Goal: Task Accomplishment & Management: Complete application form

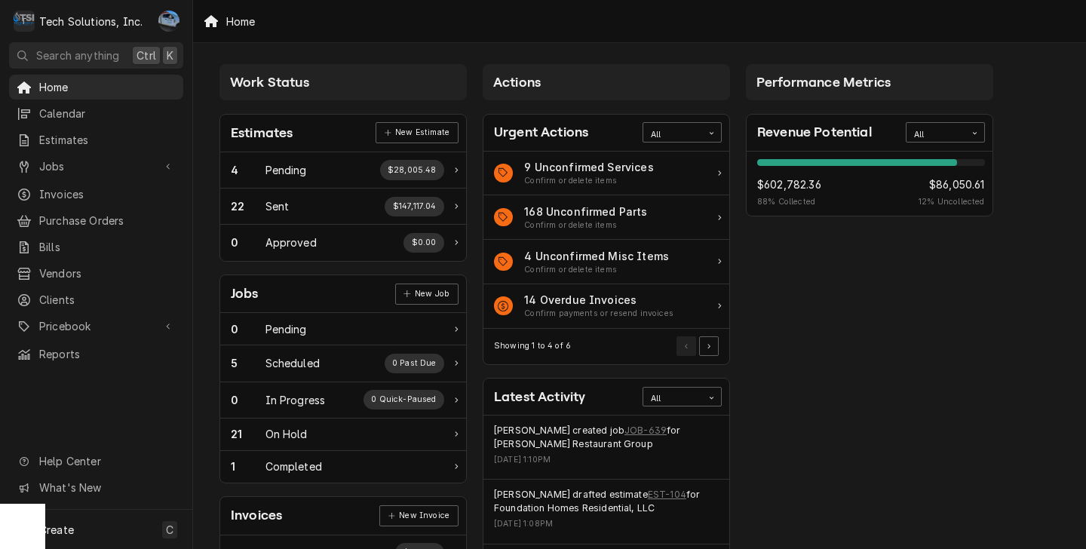
drag, startPoint x: 53, startPoint y: 526, endPoint x: 45, endPoint y: 529, distance: 8.4
click at [52, 526] on span "Create" at bounding box center [56, 529] width 35 height 13
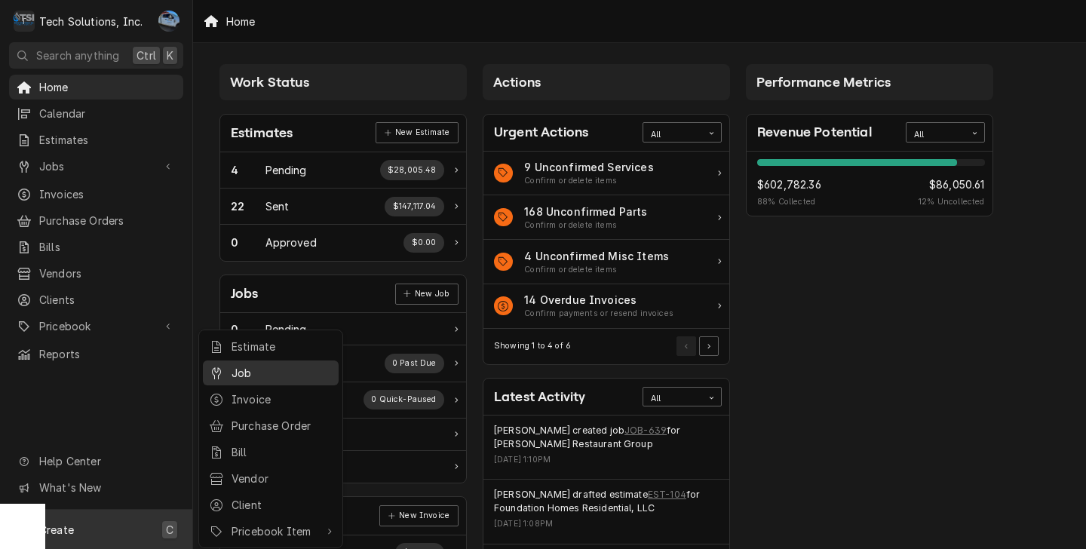
click at [275, 379] on div "Job" at bounding box center [282, 373] width 101 height 16
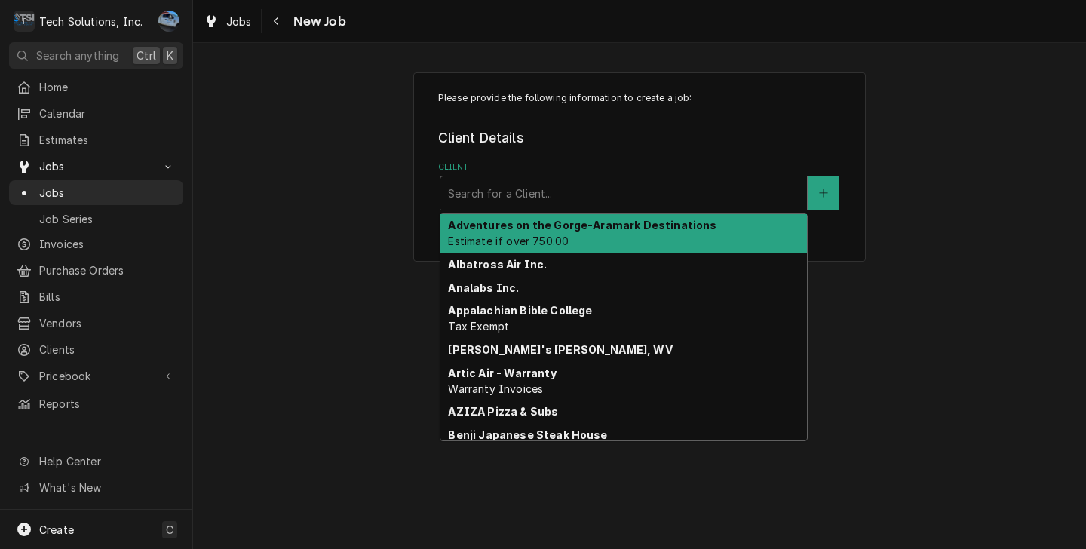
click at [516, 198] on div "Client" at bounding box center [623, 193] width 351 height 27
click at [585, 229] on strong "Adventures on the Gorge-Aramark Destinations" at bounding box center [582, 225] width 269 height 13
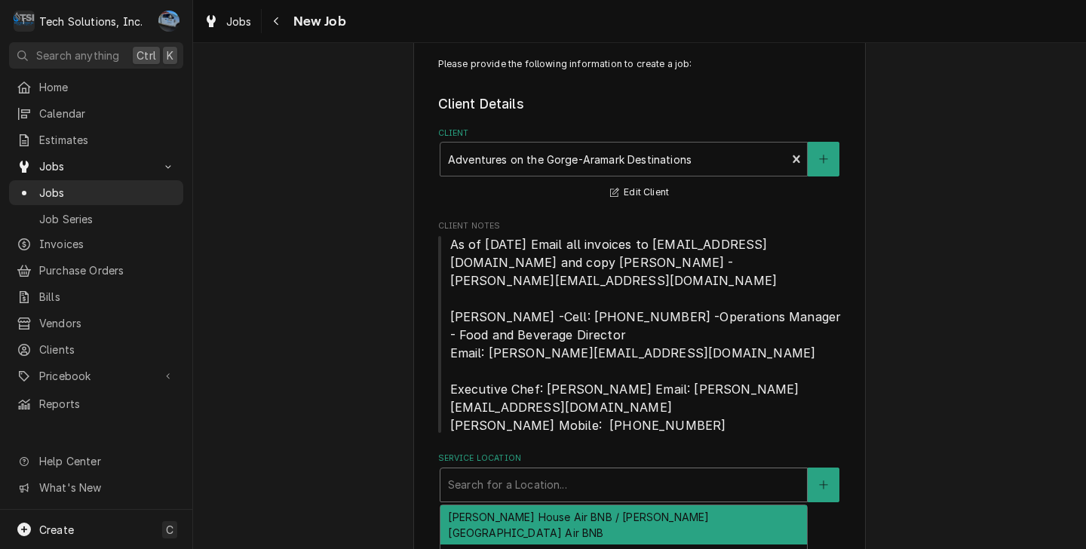
click at [509, 476] on div "Service Location" at bounding box center [623, 484] width 351 height 27
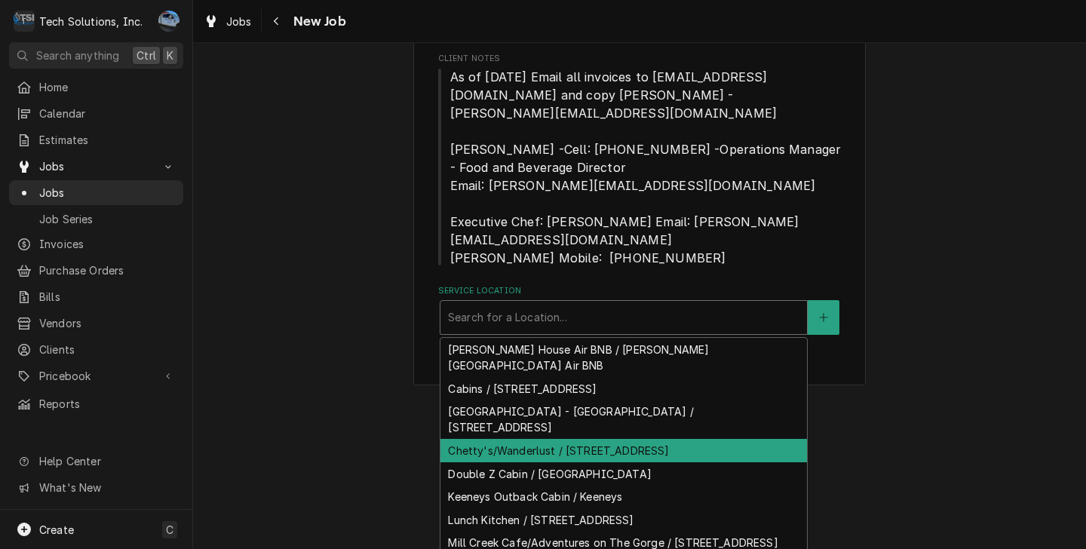
scroll to position [68, 0]
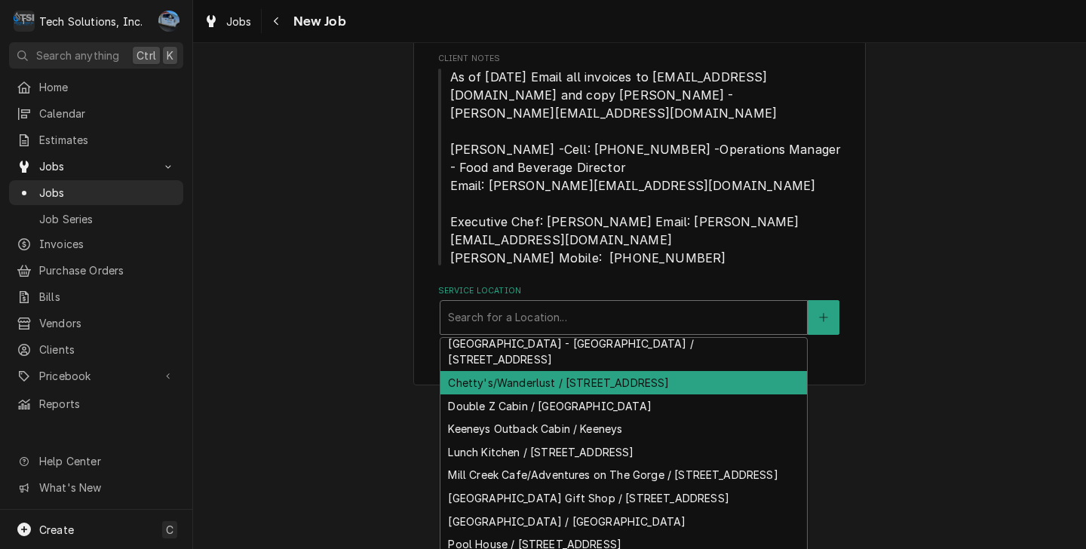
click at [523, 371] on div "Chetty's/Wanderlust / 90 Canyon Rim Campus Road, Lansing, WV 25862" at bounding box center [623, 382] width 367 height 23
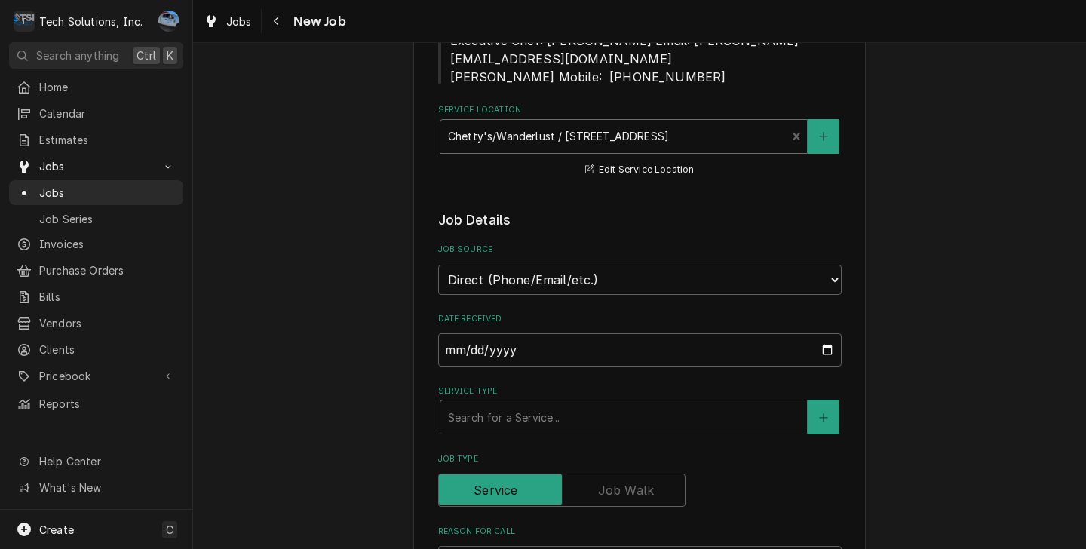
scroll to position [411, 0]
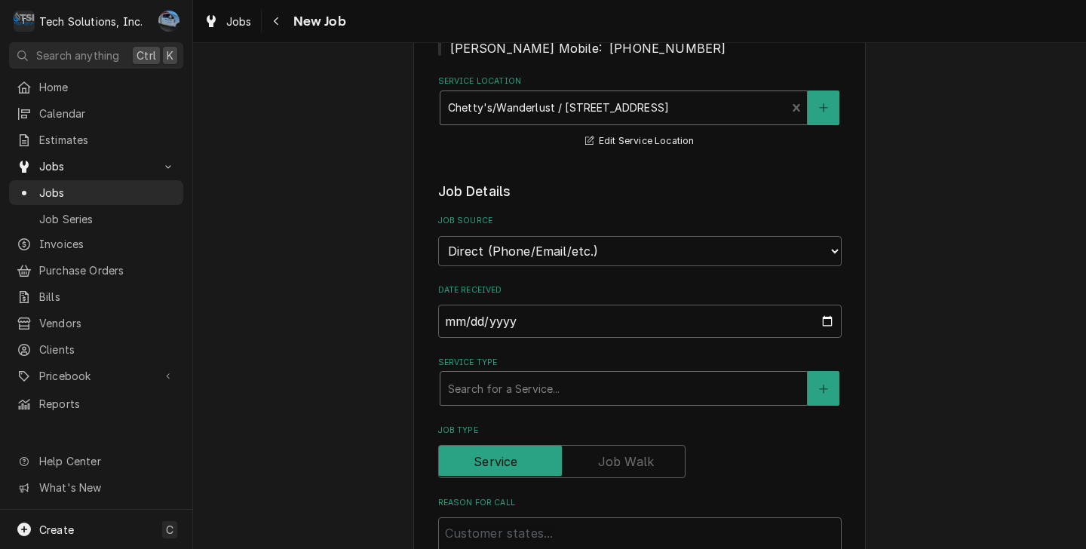
click at [514, 375] on div "Service Type" at bounding box center [623, 388] width 351 height 27
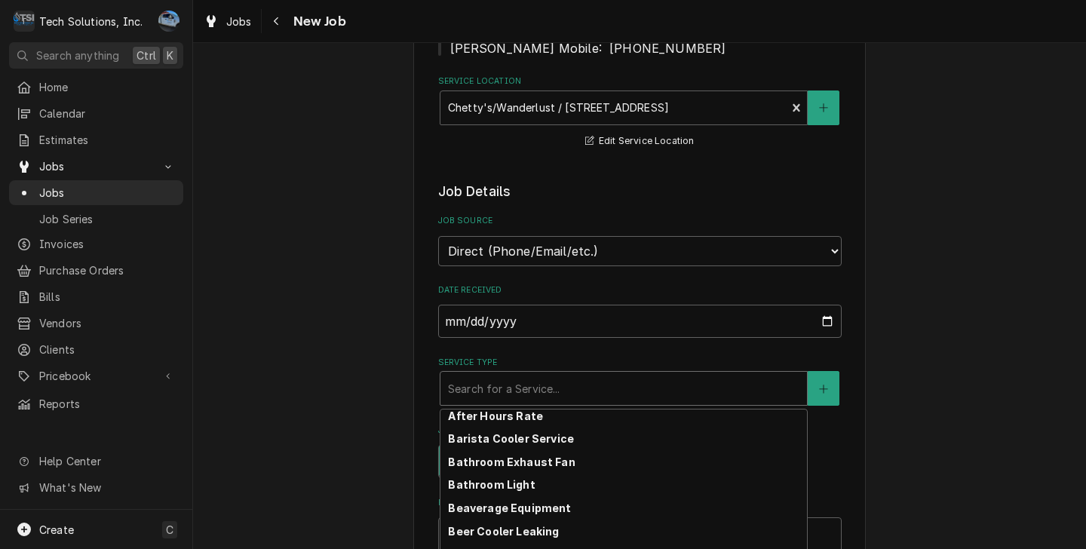
scroll to position [75, 0]
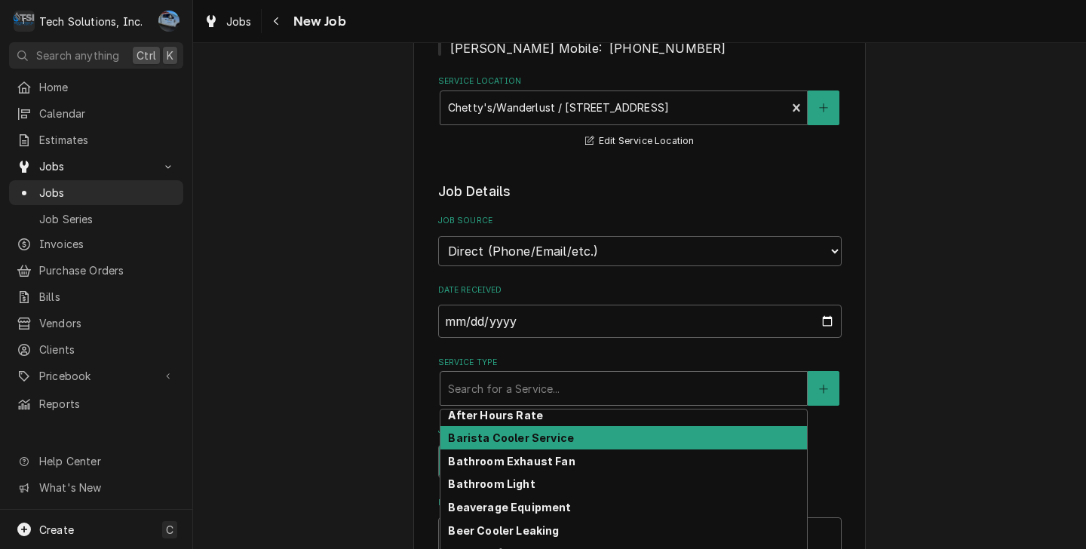
type textarea "x"
type input "w"
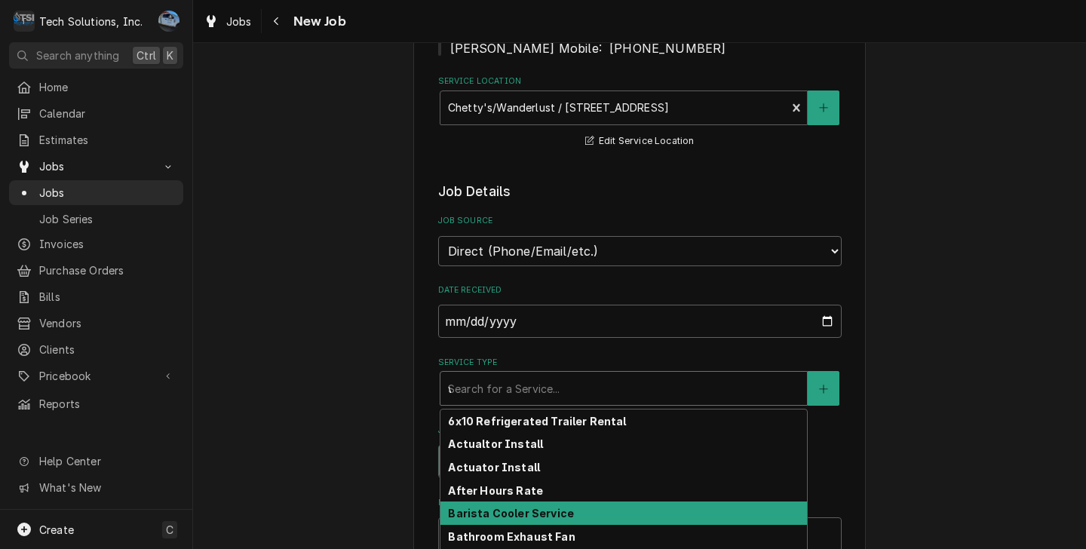
type textarea "x"
type input "wa"
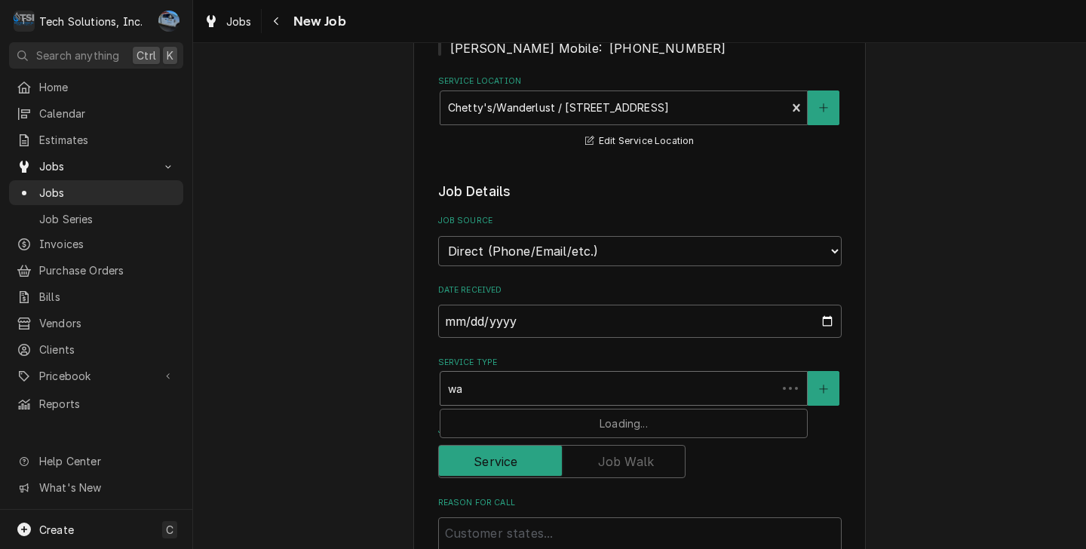
type textarea "x"
type input "wal"
type textarea "x"
type input "walk"
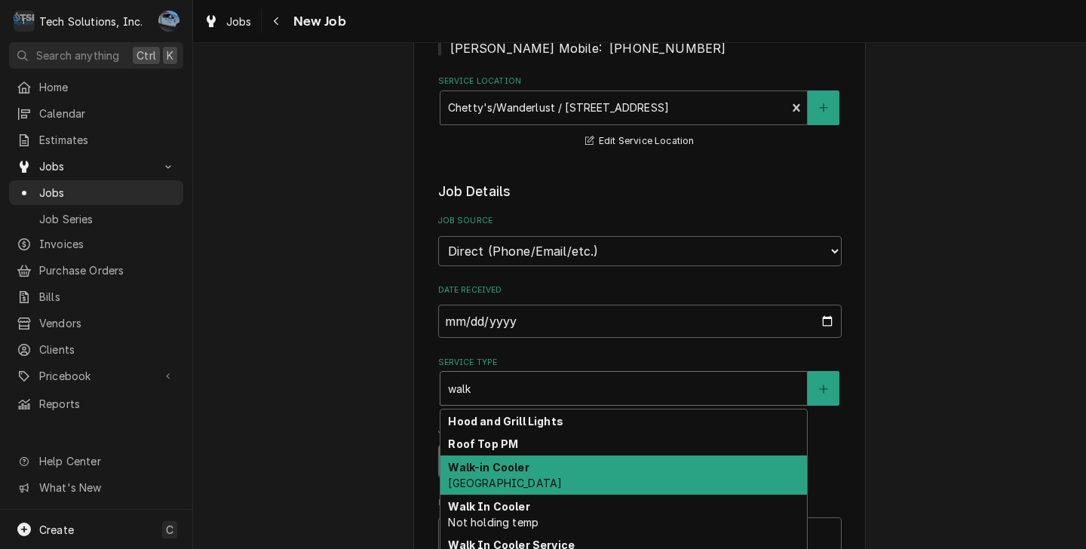
scroll to position [39, 0]
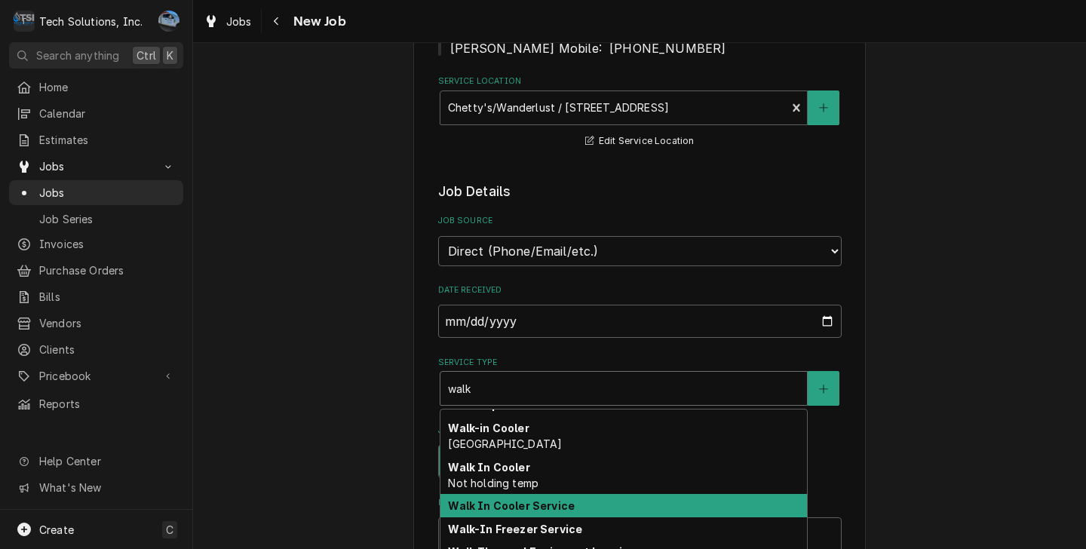
drag, startPoint x: 544, startPoint y: 491, endPoint x: 636, endPoint y: 435, distance: 107.6
click at [544, 499] on strong "Walk In Cooler Service" at bounding box center [511, 505] width 127 height 13
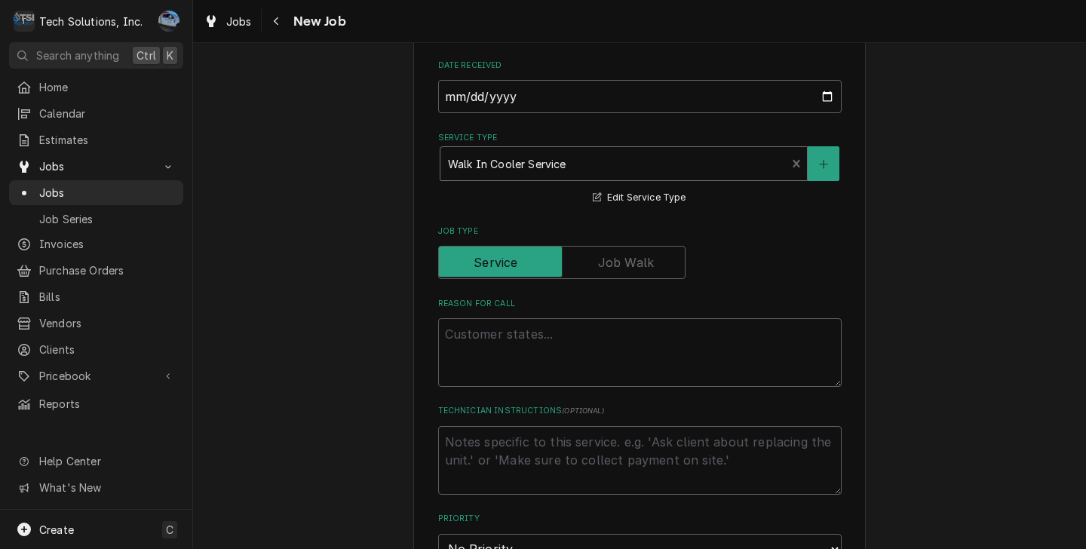
scroll to position [637, 0]
click at [525, 317] on textarea "Reason For Call" at bounding box center [640, 351] width 404 height 69
type textarea "x"
type textarea "W"
type textarea "x"
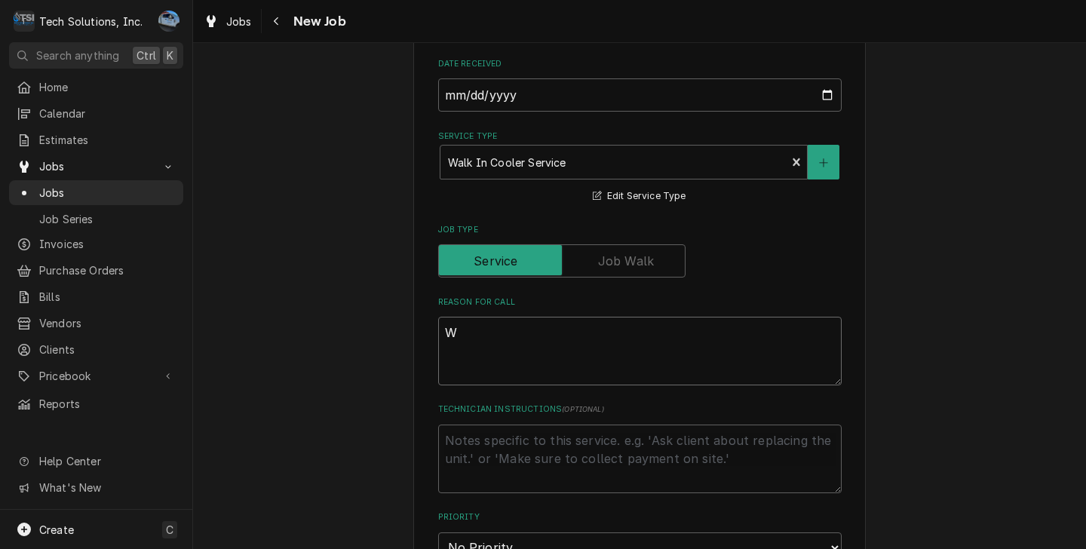
type textarea "WA"
type textarea "x"
type textarea "WAl"
type textarea "x"
type textarea "WAlk"
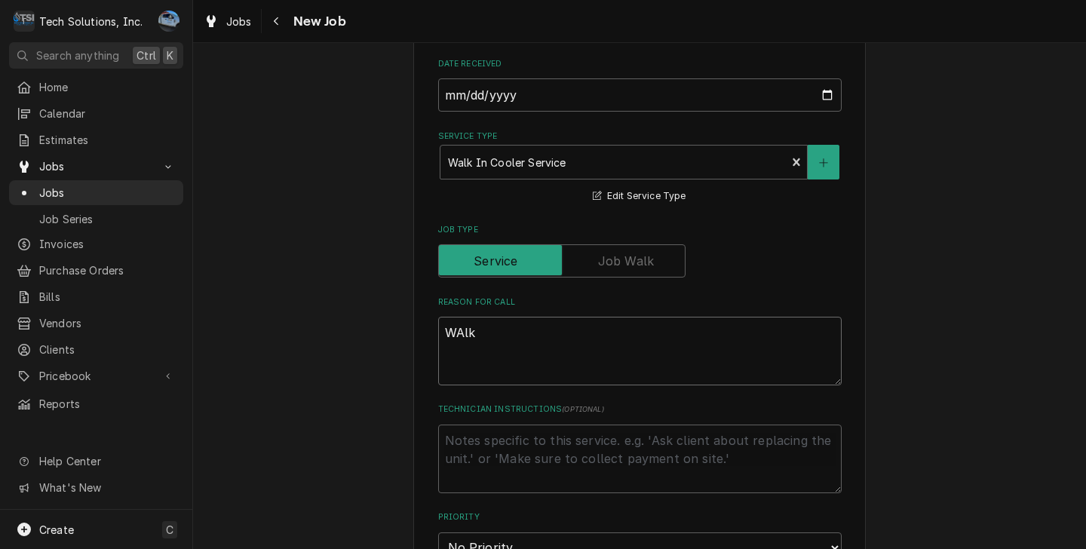
type textarea "x"
type textarea "WAlk i"
type textarea "x"
type textarea "WAlk in"
type textarea "x"
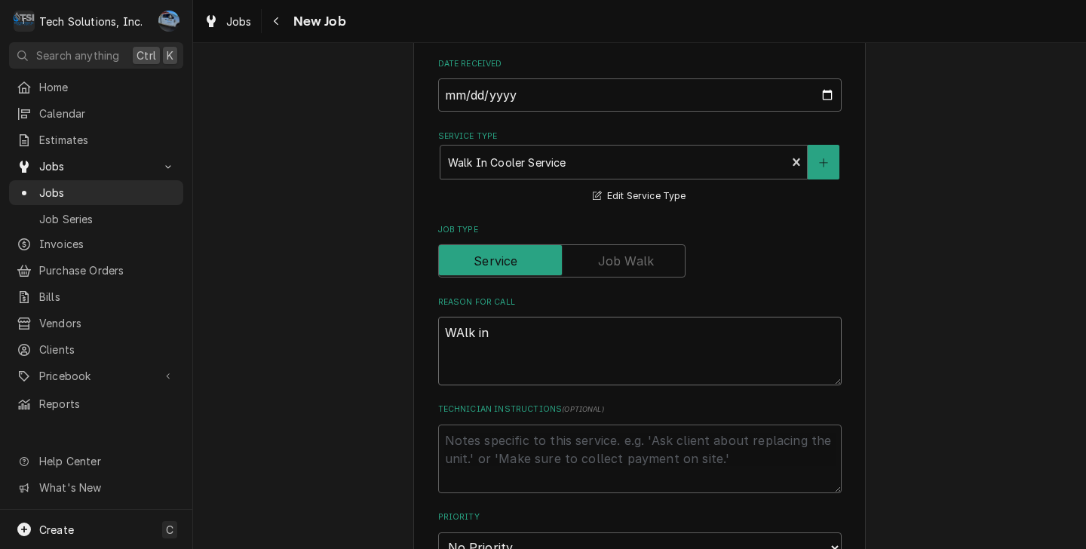
type textarea "WAlk in"
type textarea "x"
type textarea "WAlk in c"
type textarea "x"
type textarea "WAlk in co"
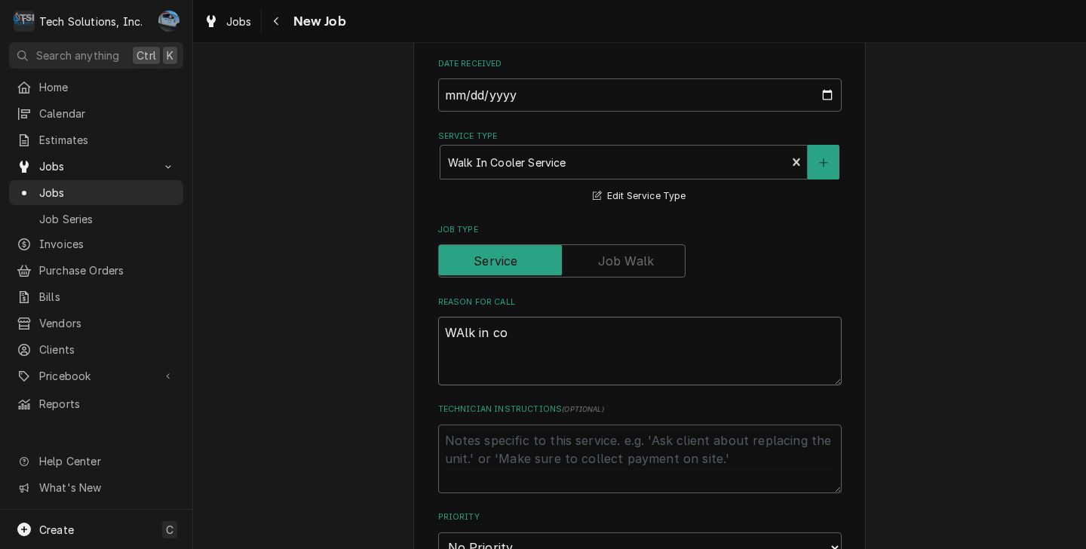
type textarea "x"
type textarea "WAlk in coo"
type textarea "x"
type textarea "WAlk in cool"
type textarea "x"
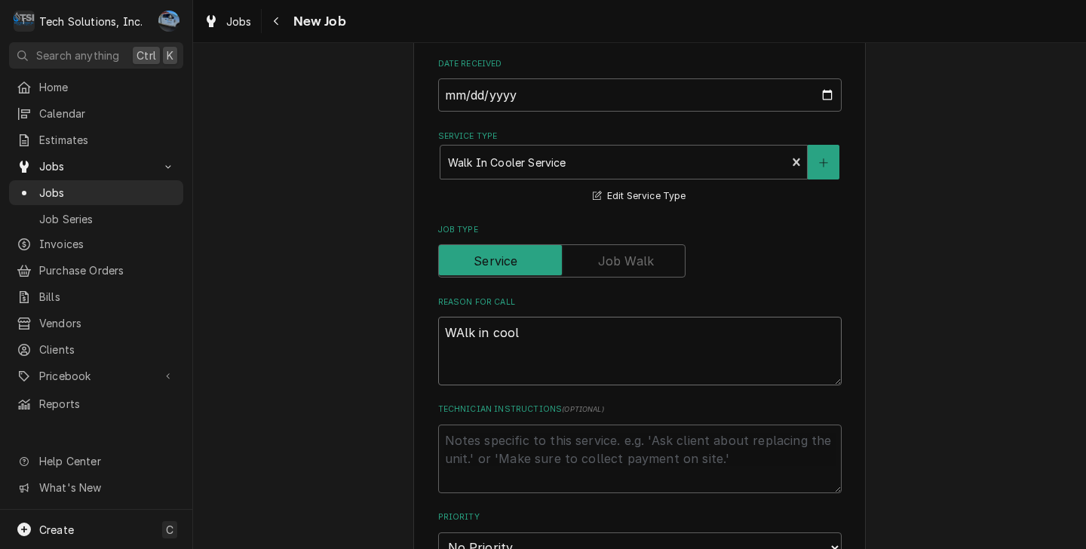
type textarea "WAlk in coole"
type textarea "x"
type textarea "WAlk in cooler"
type textarea "x"
type textarea "WAlk in cooler"
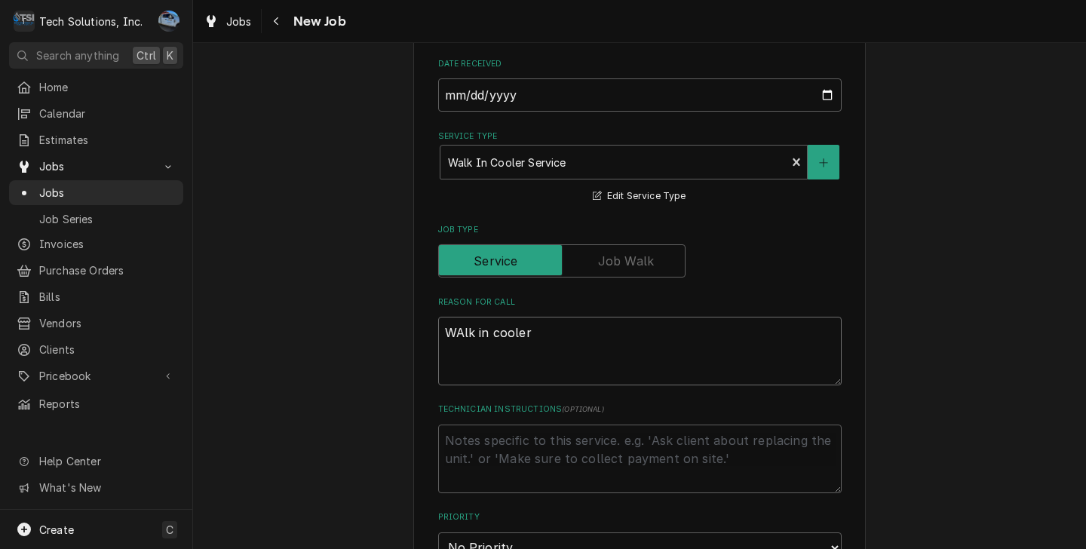
type textarea "x"
type textarea "WAlk in cooler"
type textarea "x"
type textarea "WAlk in coole"
type textarea "x"
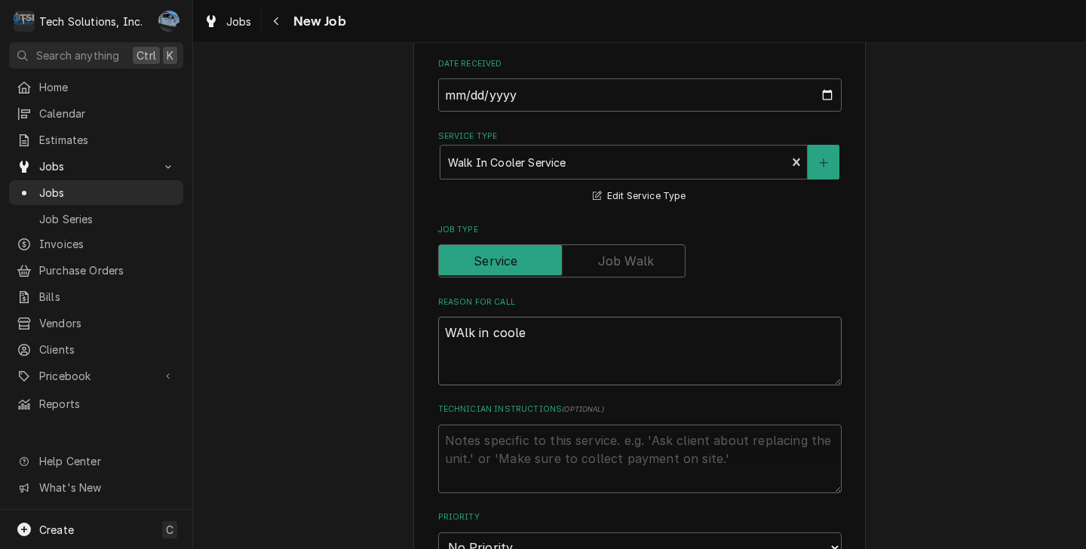
type textarea "WAlk in cool"
type textarea "x"
type textarea "WAlk in coo"
type textarea "x"
type textarea "WAlk in co"
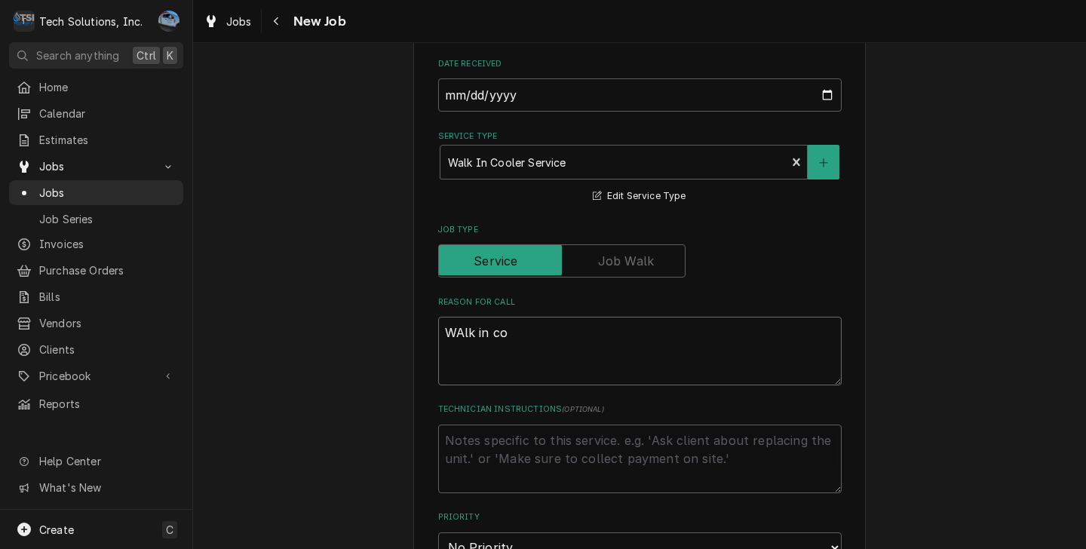
type textarea "x"
type textarea "WAlk in c"
type textarea "x"
type textarea "WAlk in"
type textarea "x"
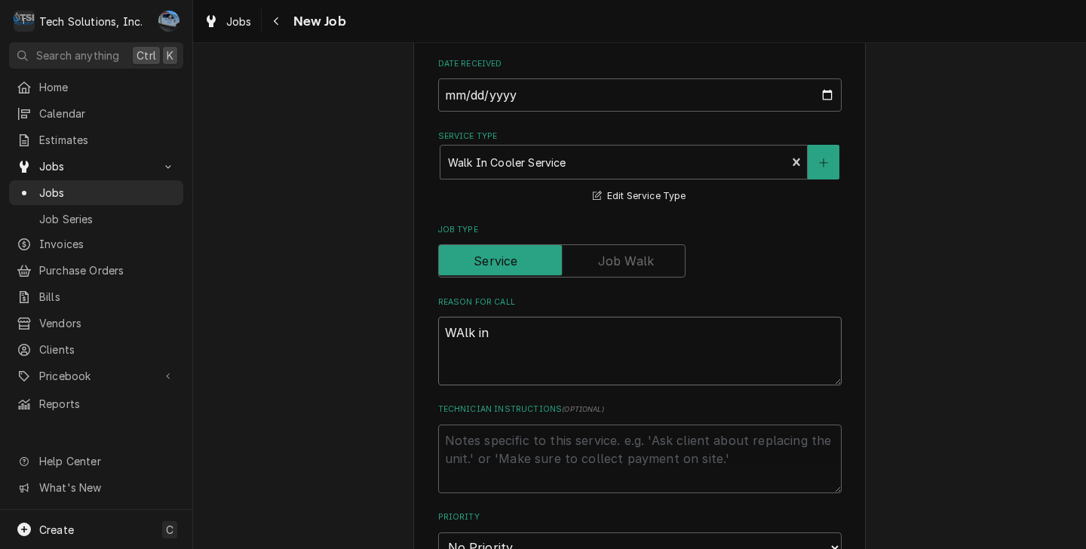
type textarea "WAlk in"
type textarea "x"
type textarea "WAlk"
type textarea "x"
type textarea "WAlk"
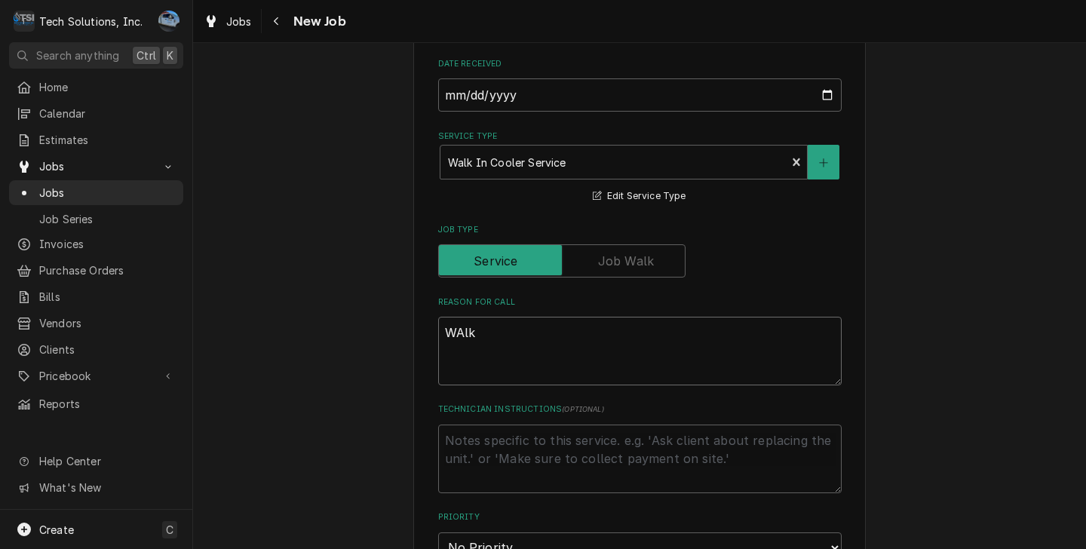
type textarea "x"
type textarea "WAl"
type textarea "x"
type textarea "WA"
type textarea "x"
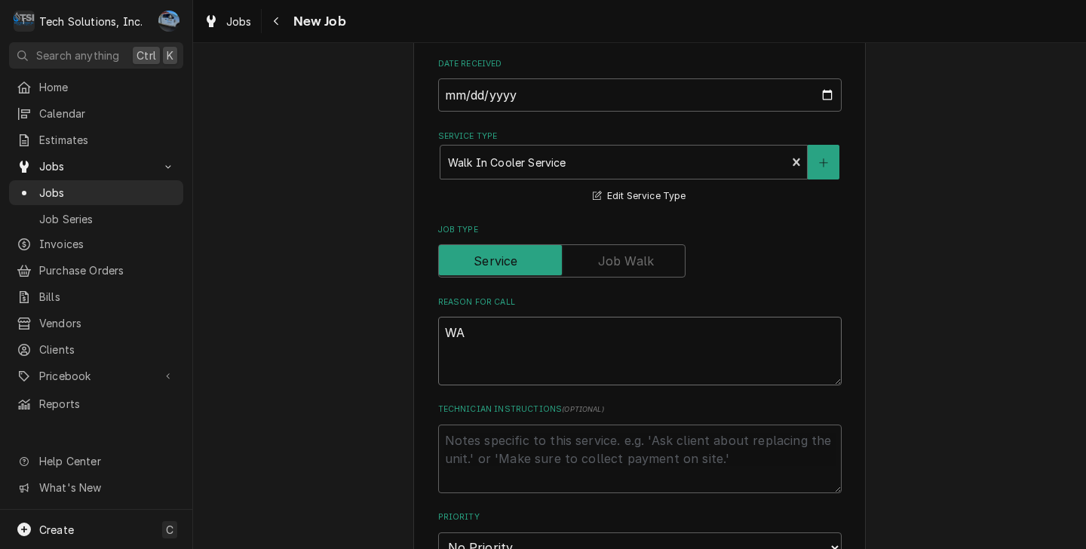
type textarea "WA="
type textarea "x"
type textarea "WA"
type textarea "x"
type textarea "W"
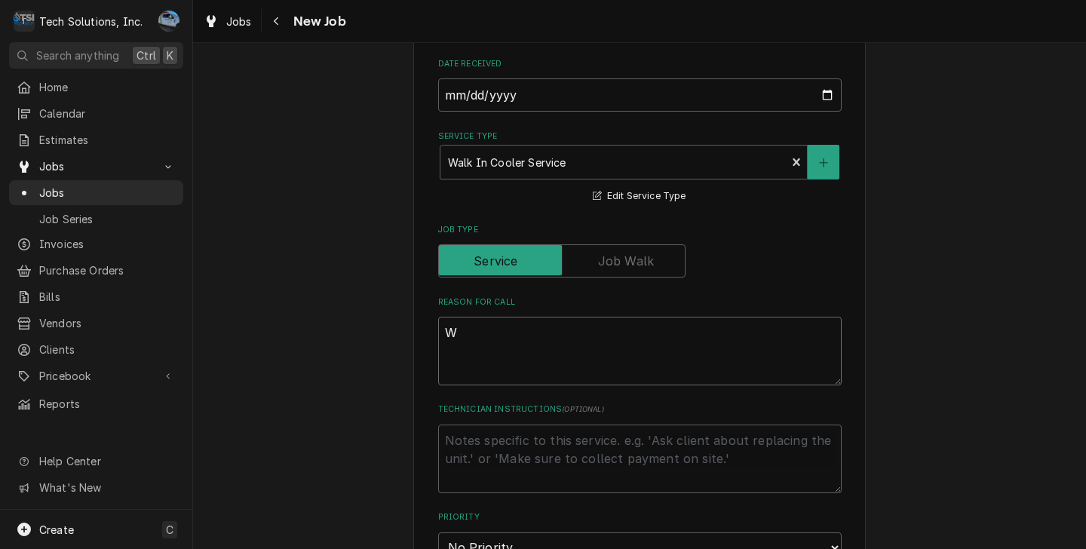
type textarea "x"
type textarea "Wa"
type textarea "x"
type textarea "Wan"
type textarea "x"
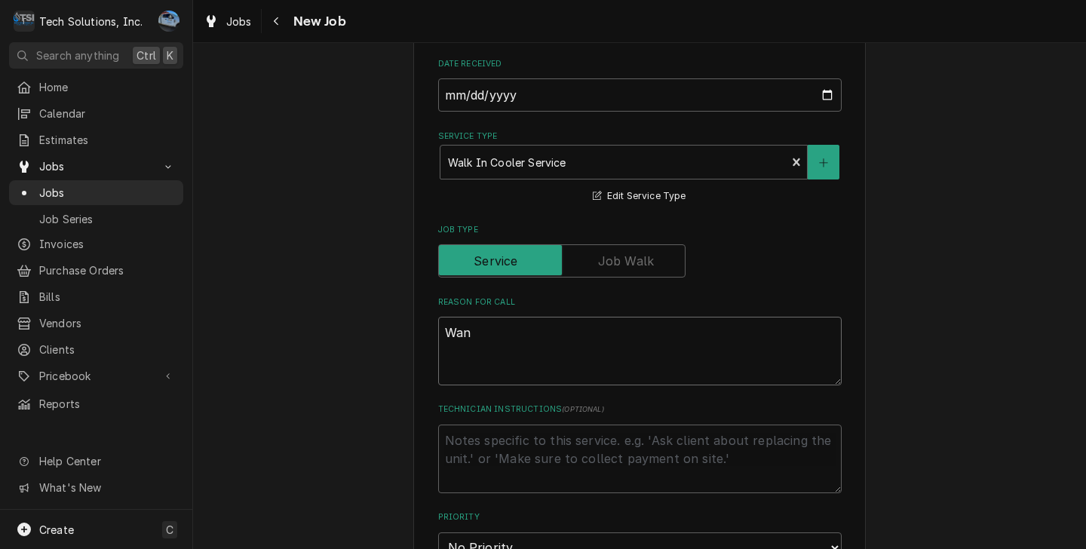
type textarea "Wank"
type textarea "x"
type textarea "Wank"
type textarea "x"
type textarea "Wank i"
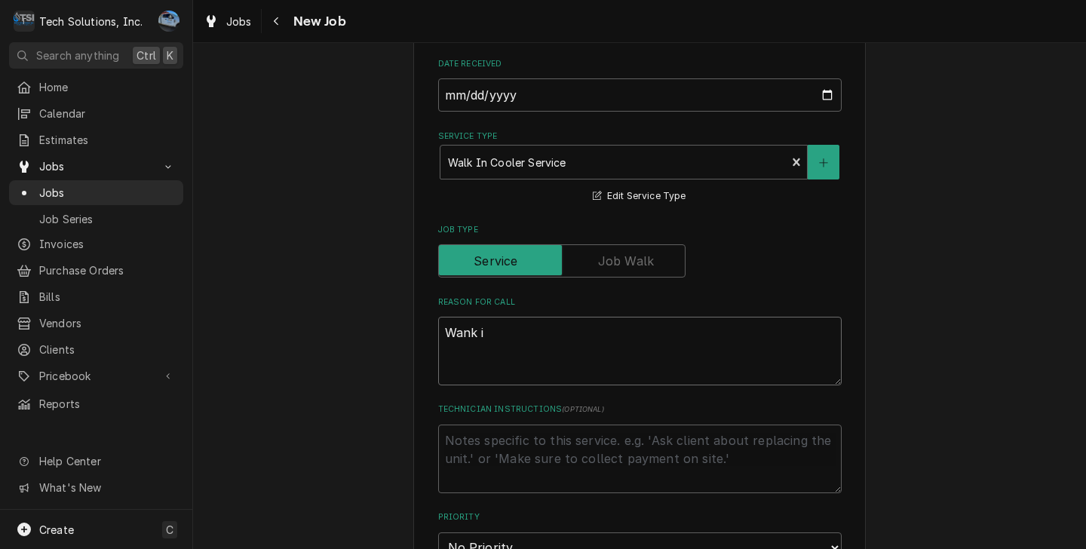
type textarea "x"
type textarea "Wank in"
type textarea "x"
type textarea "Wank i"
type textarea "x"
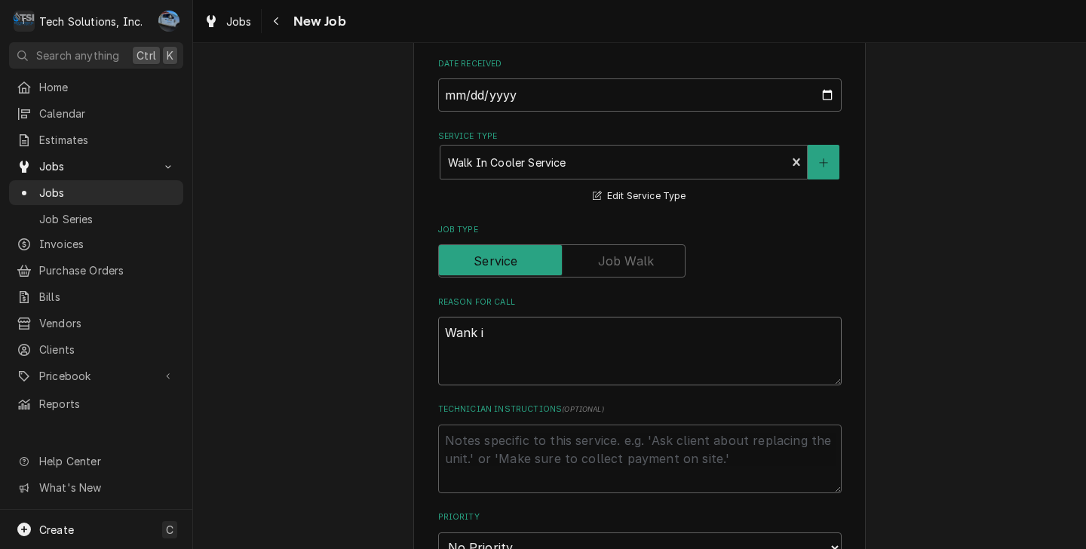
type textarea "Wank"
type textarea "x"
type textarea "Wank"
type textarea "x"
type textarea "Wan"
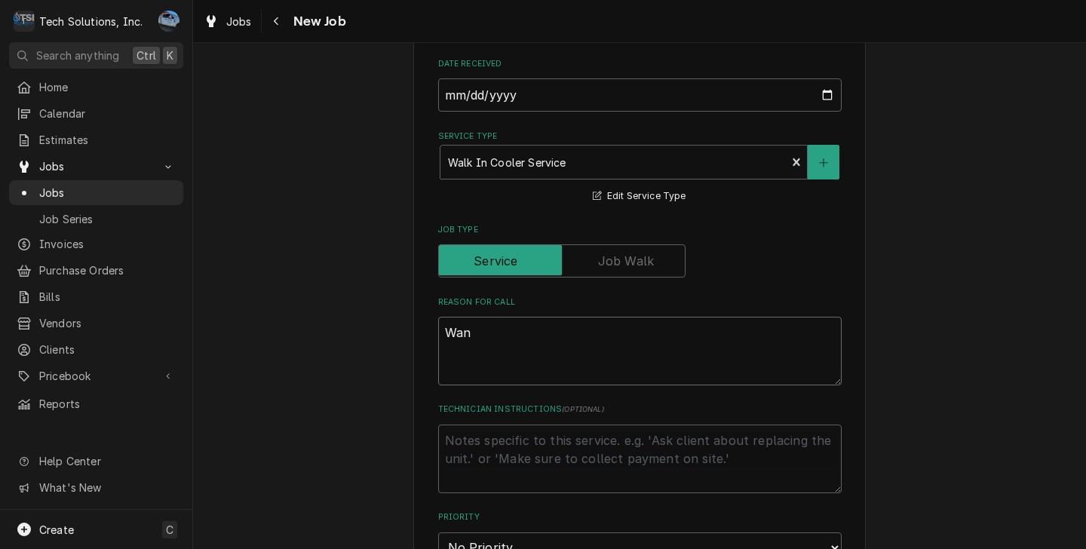
type textarea "x"
type textarea "Wa"
type textarea "x"
type textarea "Wal"
type textarea "x"
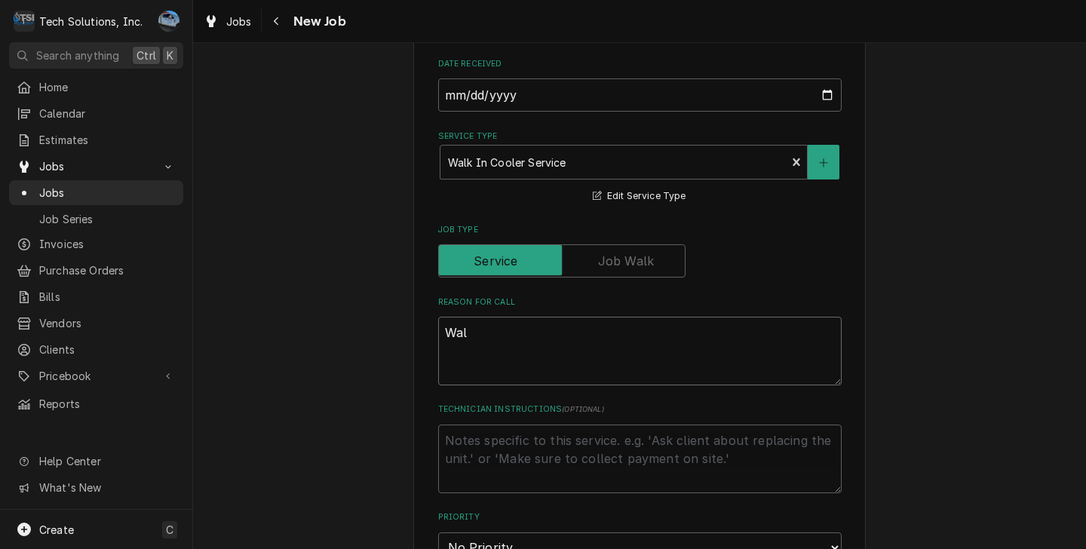
type textarea "Walk"
type textarea "x"
type textarea "Walk"
type textarea "x"
type textarea "Walk I"
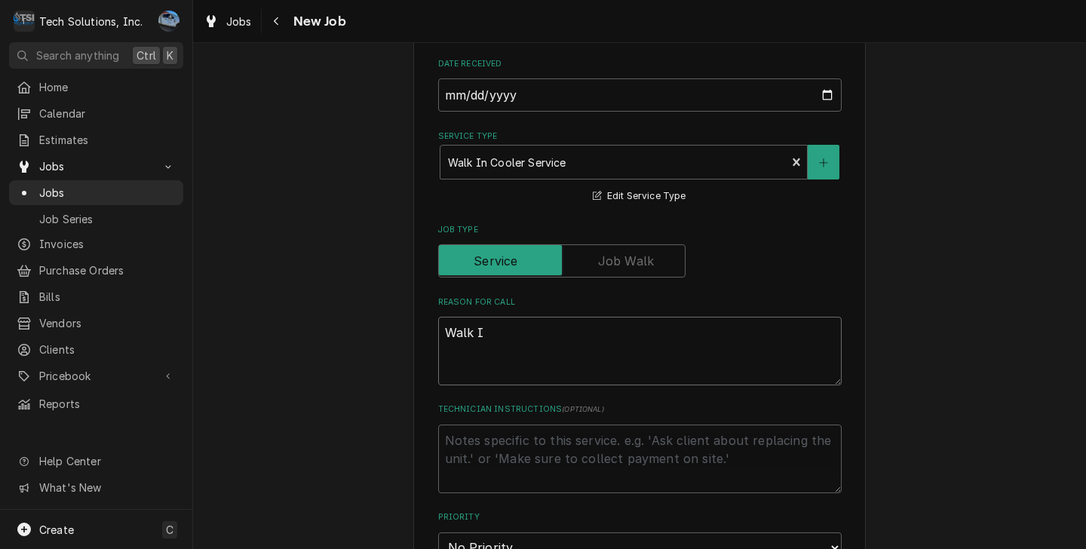
type textarea "x"
type textarea "Walk In"
type textarea "x"
type textarea "Walk In"
type textarea "x"
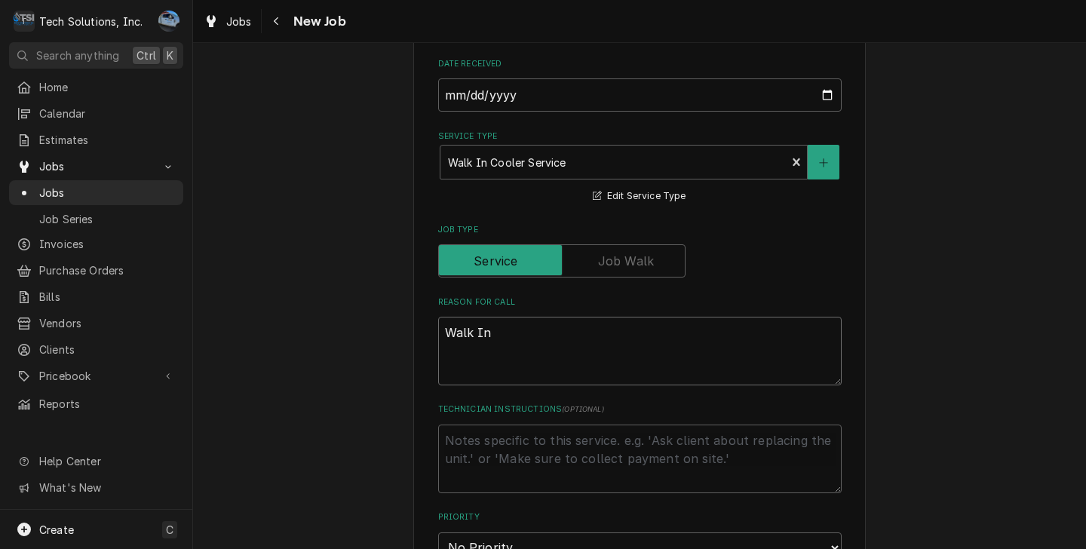
type textarea "Walk In C"
type textarea "x"
type textarea "Walk In Co"
type textarea "x"
type textarea "Walk In Coo"
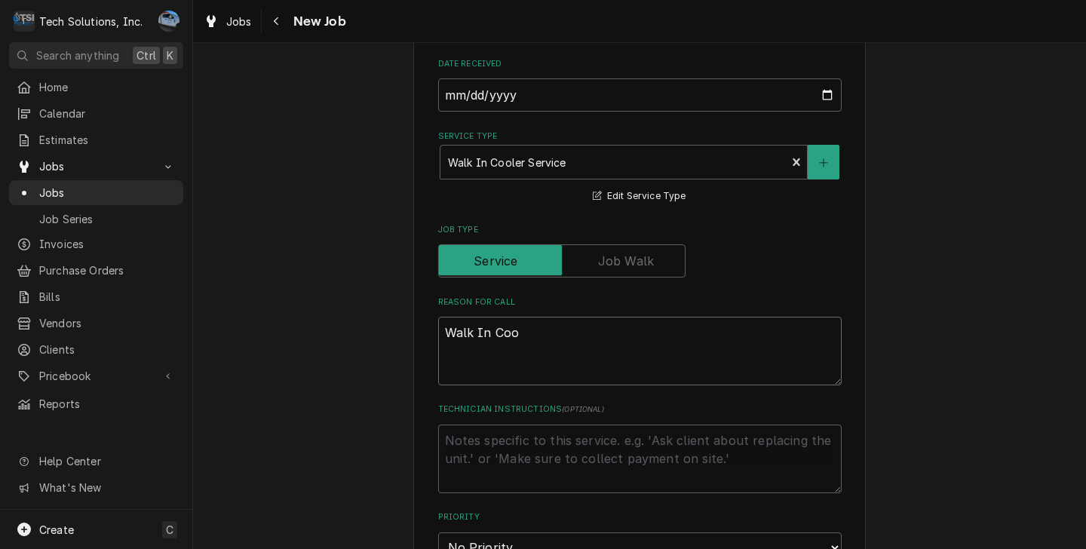
type textarea "x"
type textarea "Walk In Cool"
type textarea "x"
type textarea "Walk In Coole"
type textarea "x"
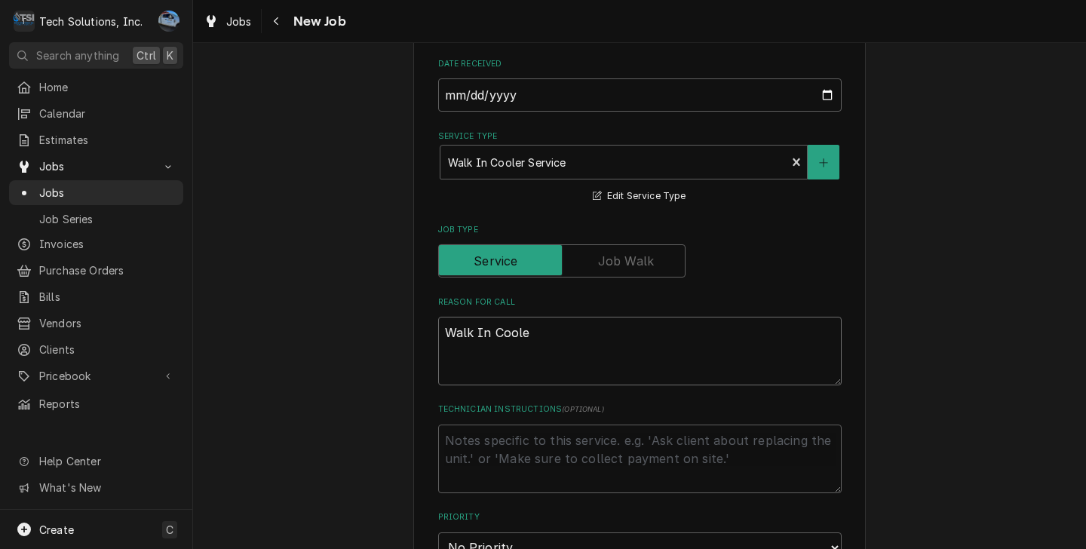
type textarea "Walk In Cooler"
type textarea "x"
type textarea "Walk In Cooler"
type textarea "x"
type textarea "Walk In Cooler i"
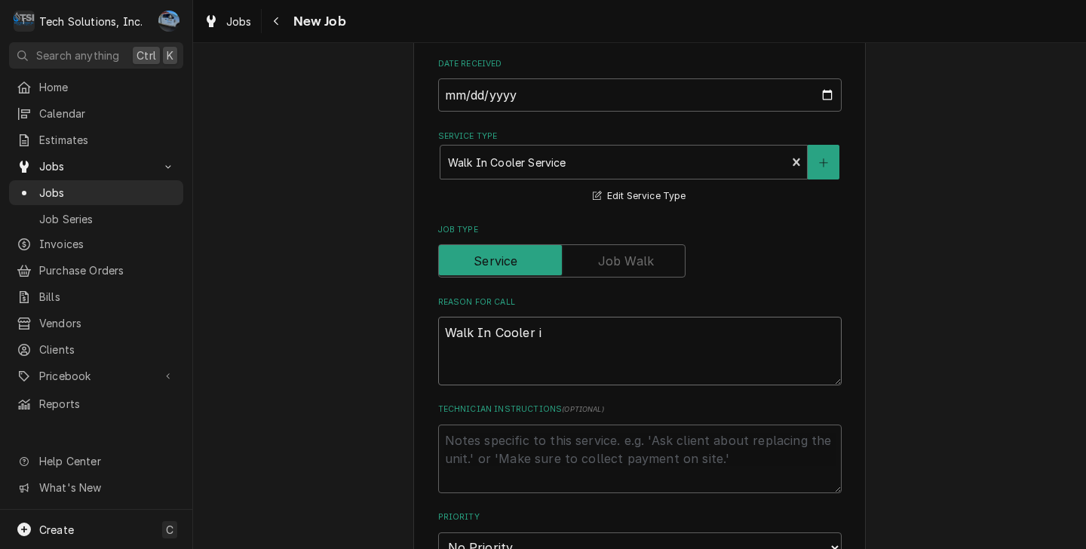
type textarea "x"
type textarea "Walk In Cooler is"
type textarea "x"
type textarea "Walk In Cooler is"
type textarea "x"
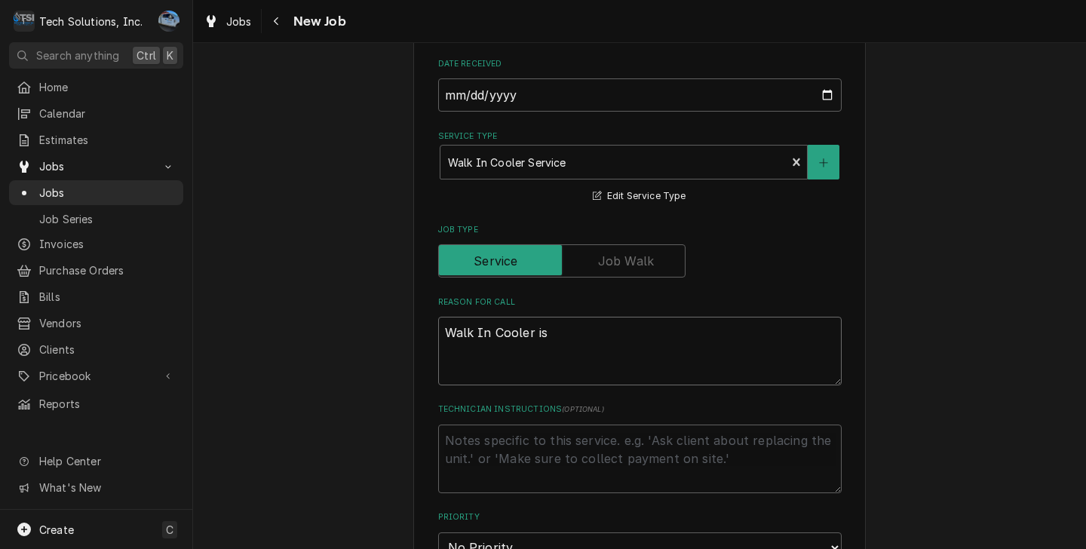
type textarea "Walk In Cooler is a"
type textarea "x"
type textarea "Walk In Cooler is at"
type textarea "x"
type textarea "Walk In Cooler is at"
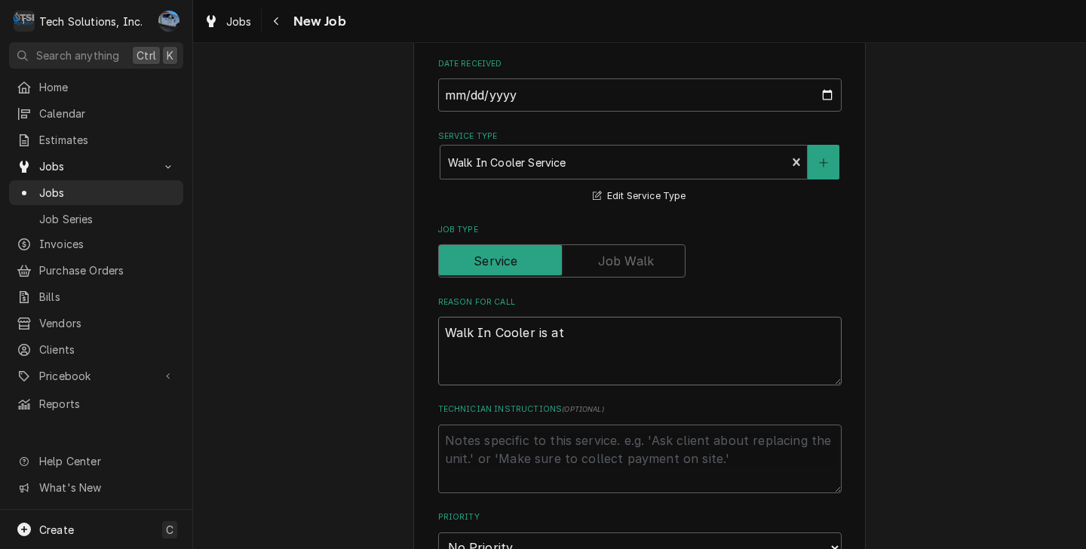
type textarea "x"
type textarea "Walk In Cooler is at 5"
type textarea "x"
type textarea "Walk In Cooler is at 50"
type textarea "x"
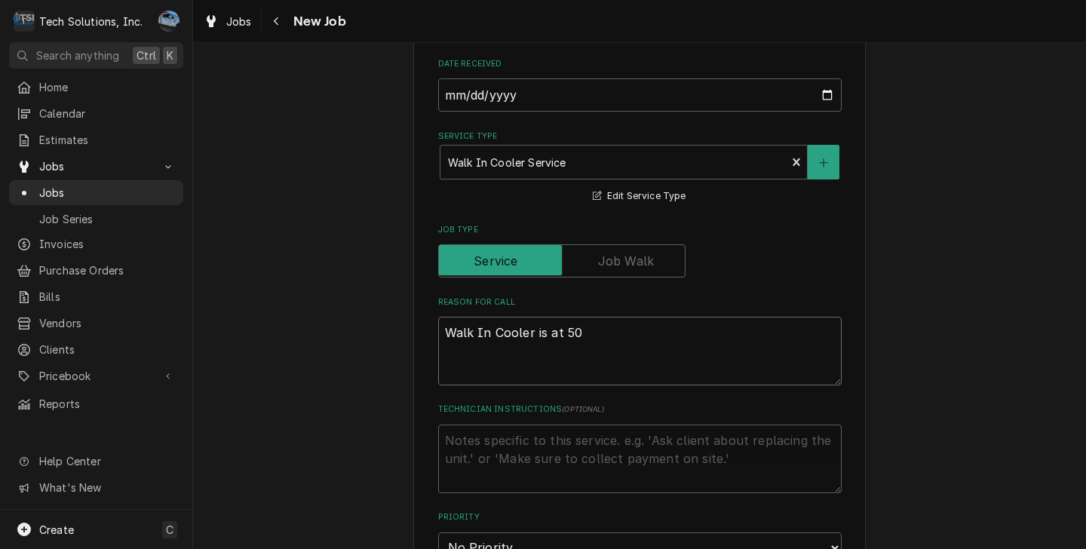
type textarea "Walk In Cooler is at 50"
type textarea "x"
type textarea "Walk In Cooler is at 50 d"
type textarea "x"
type textarea "Walk In Cooler is at 50 de"
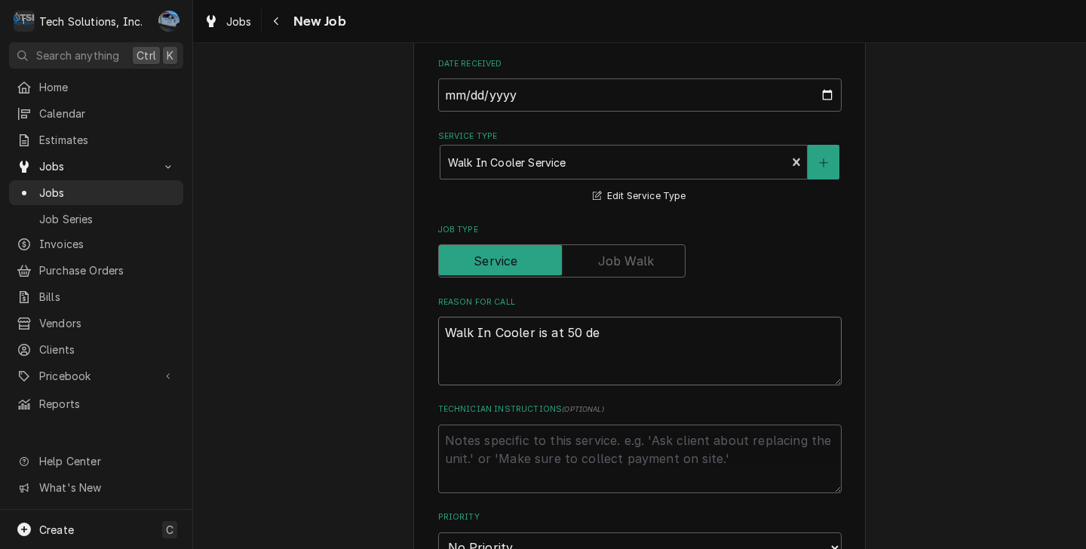
type textarea "x"
type textarea "Walk In Cooler is at 50 deg"
type textarea "x"
type textarea "Walk In Cooler is at 50 degr"
type textarea "x"
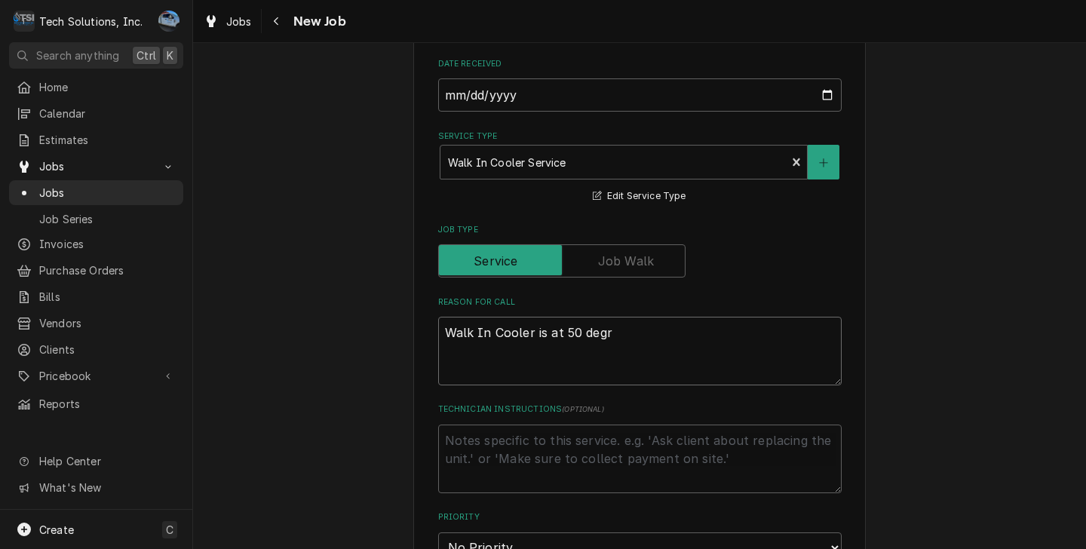
type textarea "Walk In Cooler is at 50 degre"
type textarea "x"
type textarea "Walk In Cooler is at 50 degree"
type textarea "x"
type textarea "Walk In Cooler is at 50 degrees"
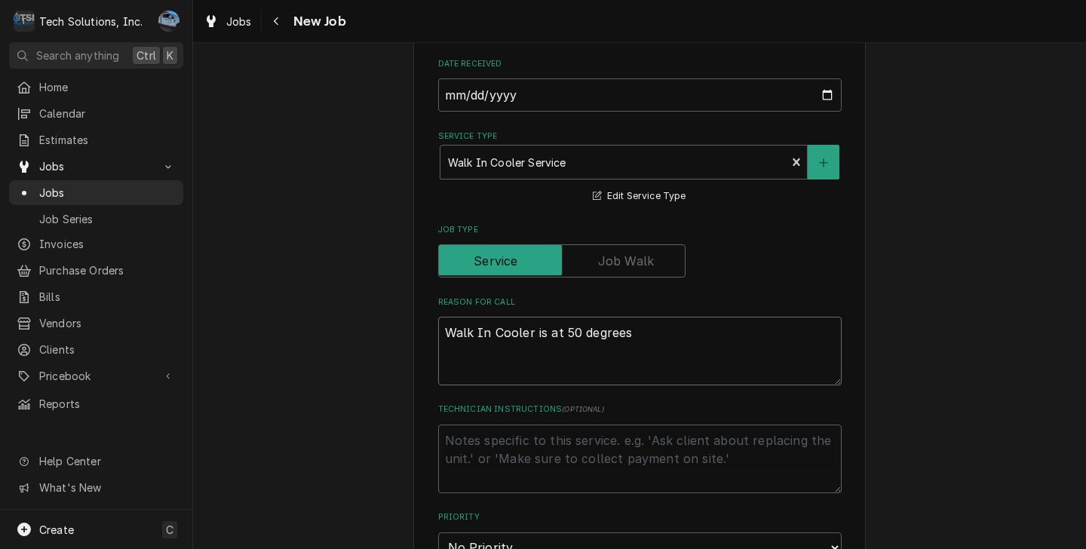
type textarea "x"
type textarea "Walk In Cooler is at 50 degrees."
type textarea "x"
type textarea "Walk In Cooler is at 50 degrees."
type textarea "x"
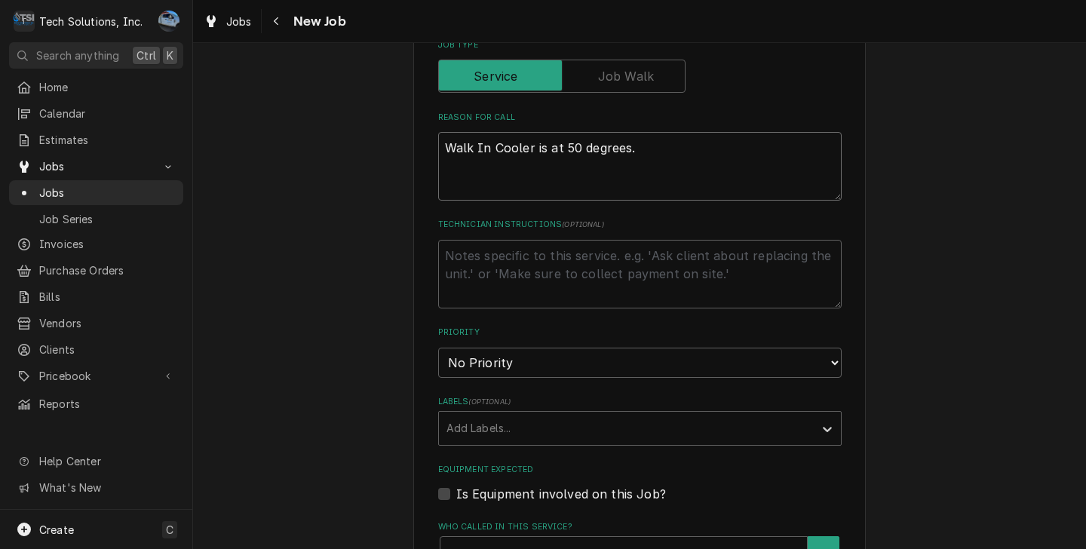
scroll to position [939, 0]
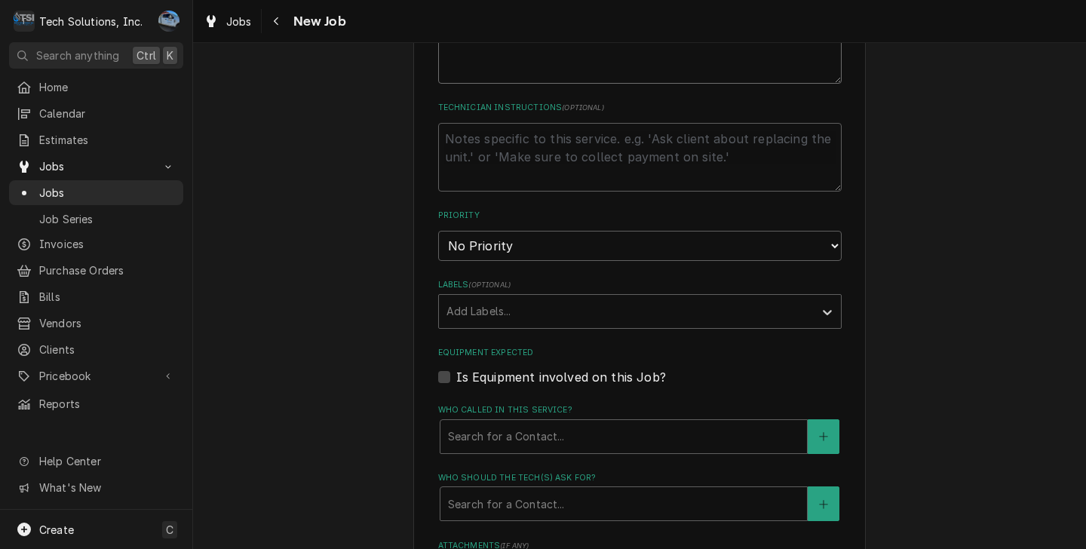
type textarea "Walk In Cooler is at 50 degrees."
click at [523, 232] on select "No Priority Urgent High Medium Low" at bounding box center [640, 246] width 404 height 30
select select "4"
click at [438, 231] on select "No Priority Urgent High Medium Low" at bounding box center [640, 246] width 404 height 30
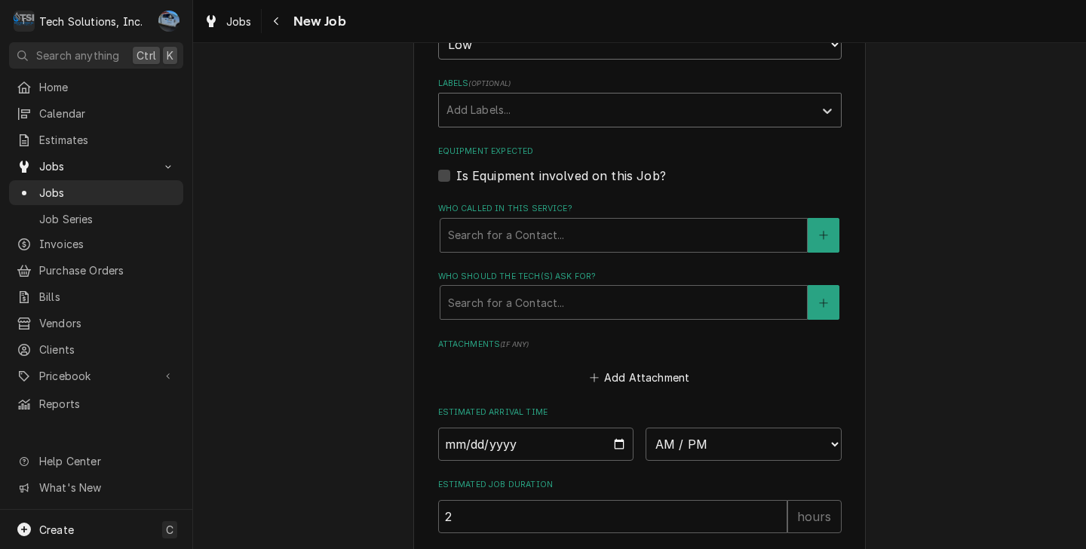
scroll to position [1165, 0]
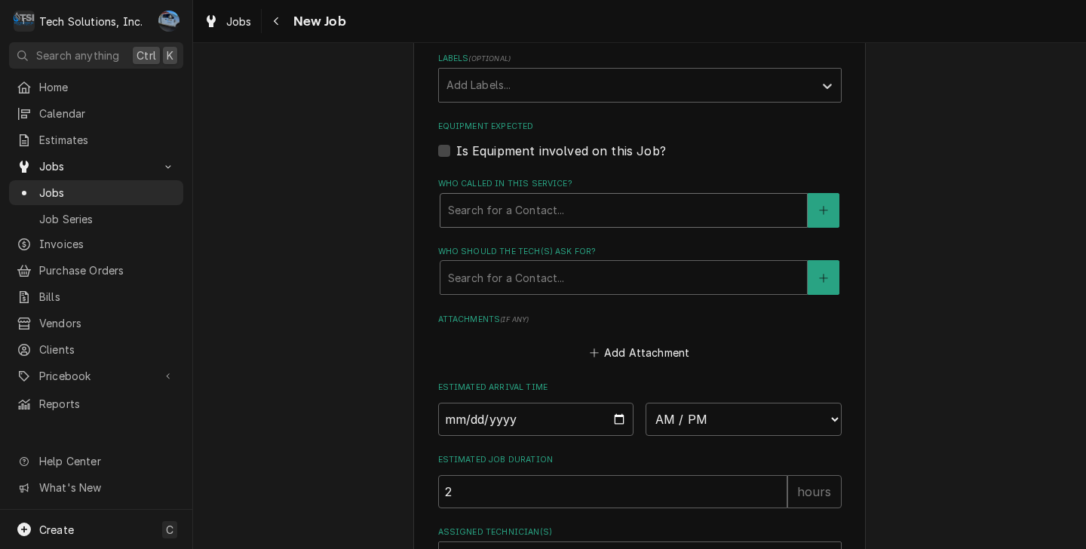
click at [484, 197] on div "Who called in this service?" at bounding box center [623, 210] width 351 height 27
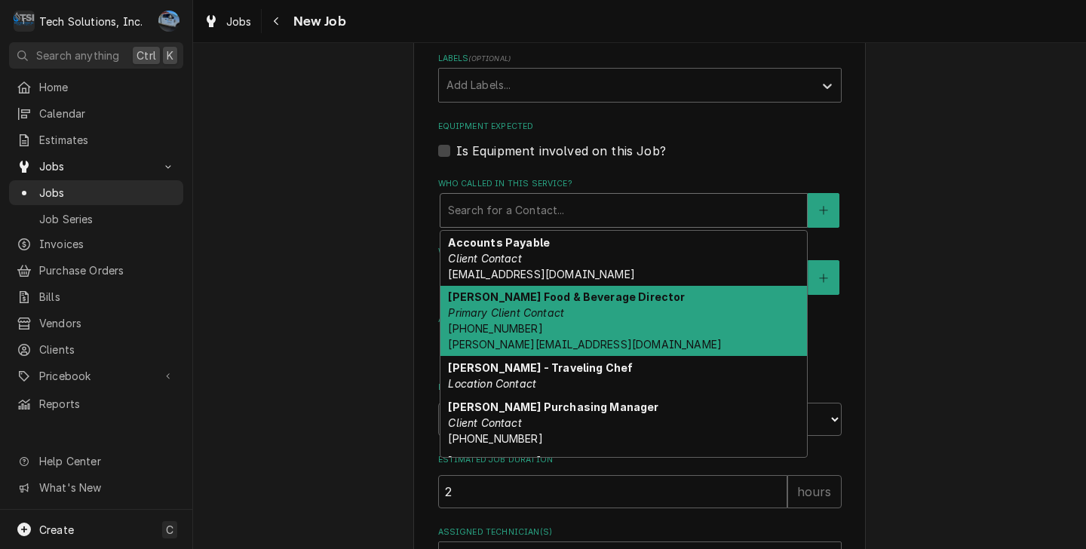
click at [515, 306] on em "Primary Client Contact" at bounding box center [506, 312] width 116 height 13
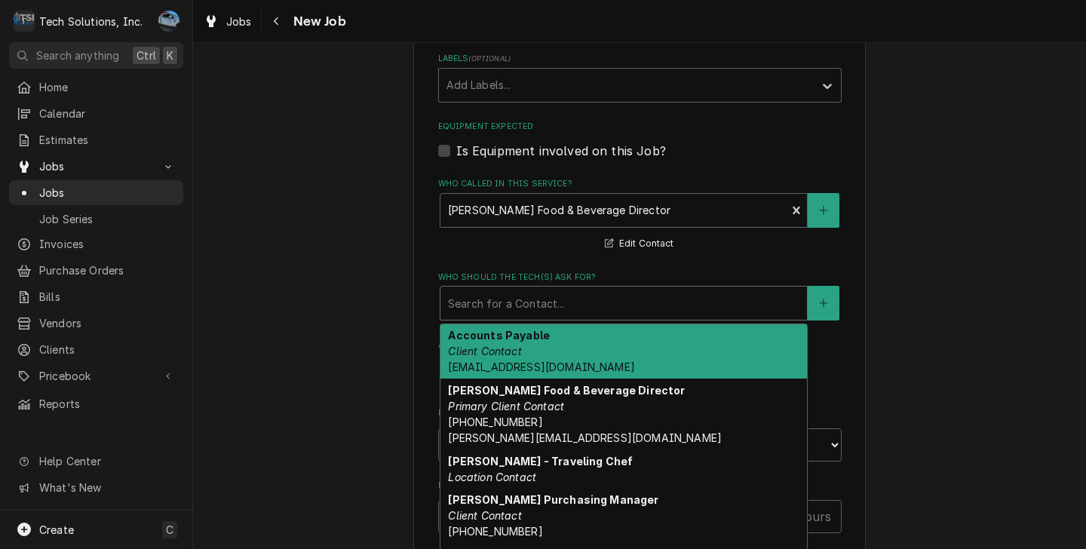
click at [539, 294] on div "Who should the tech(s) ask for?" at bounding box center [623, 303] width 351 height 27
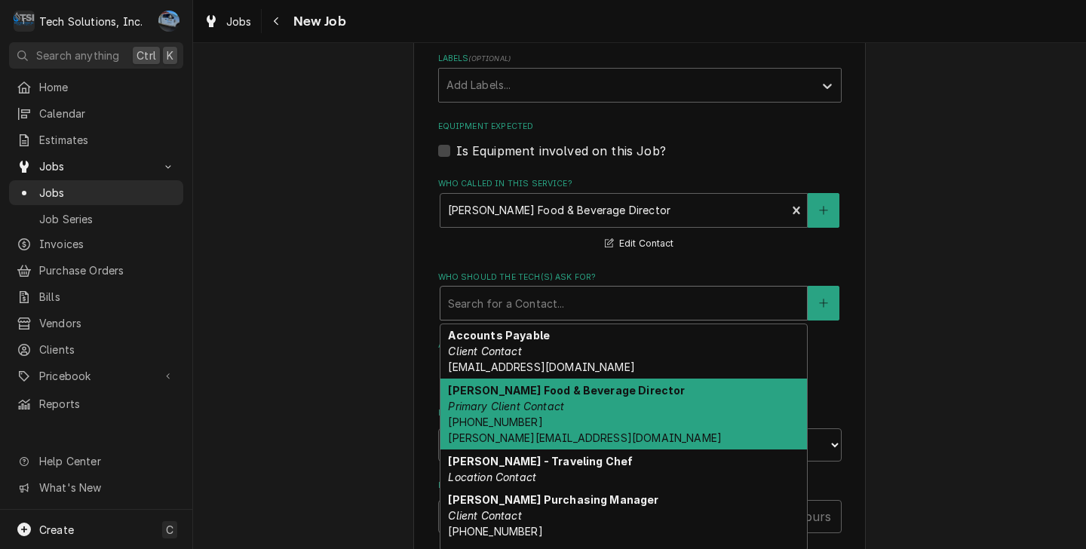
click at [560, 395] on div "Brian Campbell Food & Beverage Director Primary Client Contact (304) 640-7082 C…" at bounding box center [623, 414] width 367 height 71
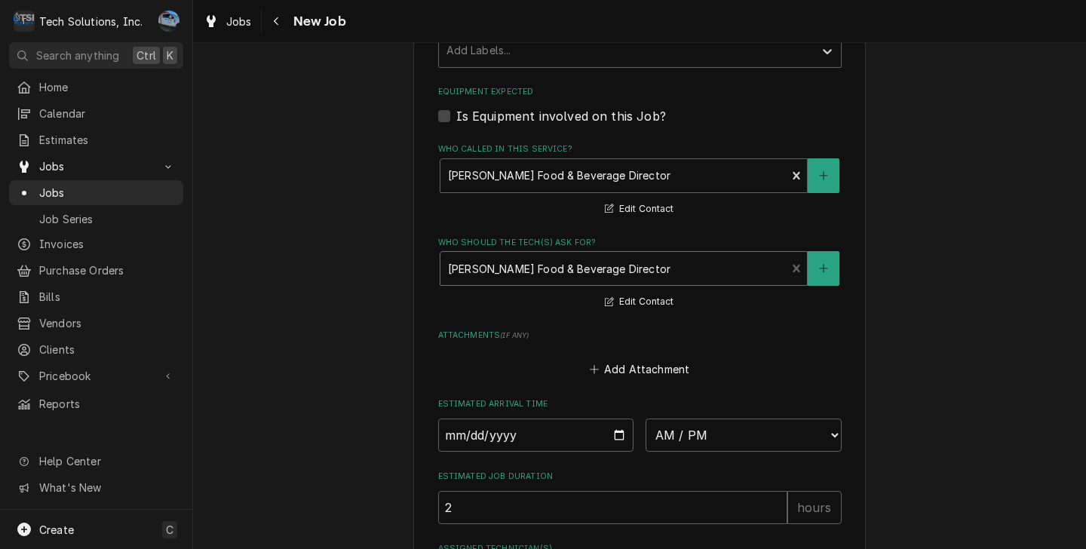
scroll to position [1316, 0]
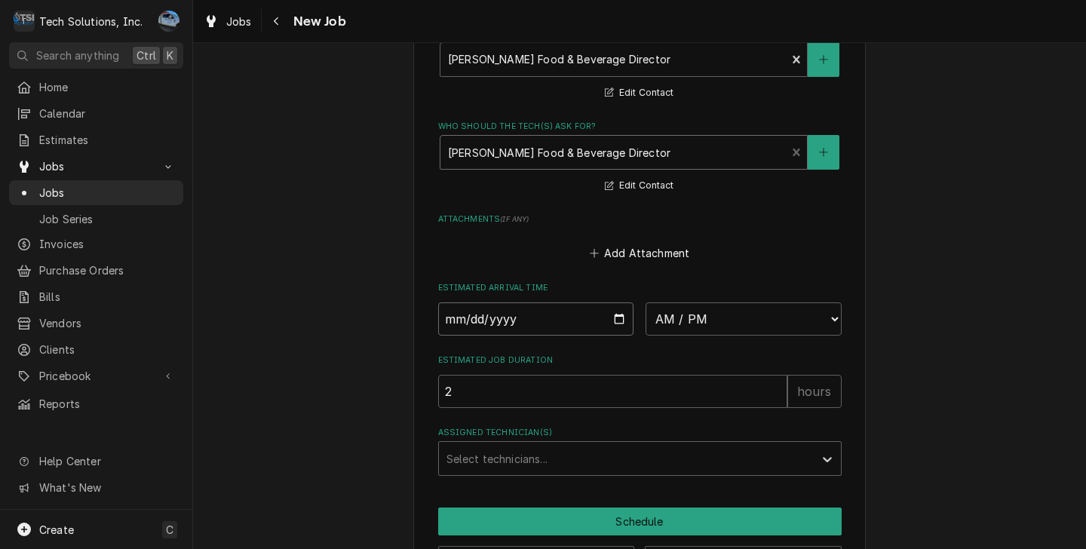
click at [612, 306] on input "Date" at bounding box center [536, 318] width 196 height 33
type textarea "x"
type input "2025-08-28"
type textarea "x"
click at [677, 309] on select "AM / PM 6:00 AM 6:15 AM 6:30 AM 6:45 AM 7:00 AM 7:15 AM 7:30 AM 7:45 AM 8:00 AM…" at bounding box center [744, 318] width 196 height 33
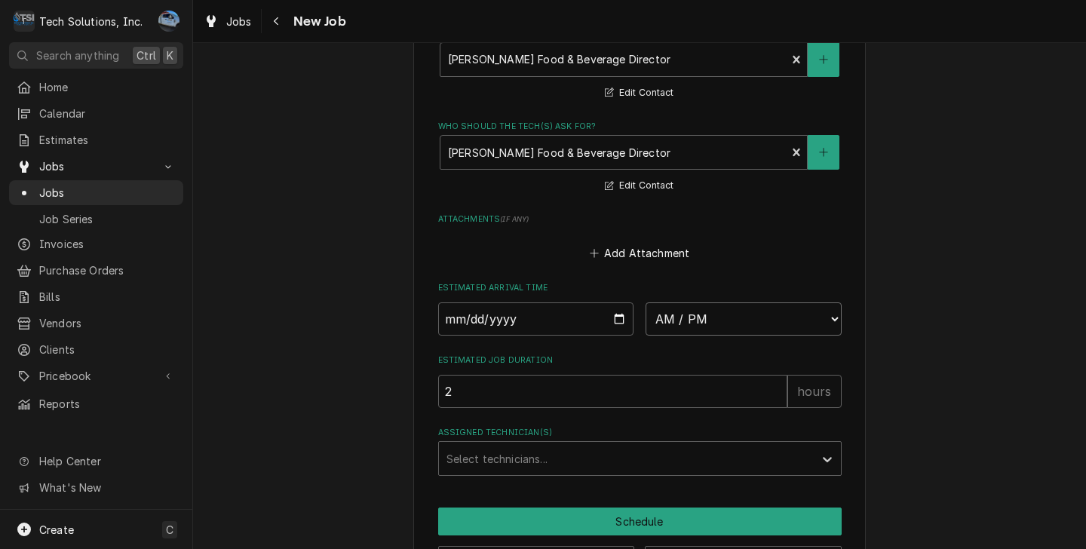
select select "15:00:00"
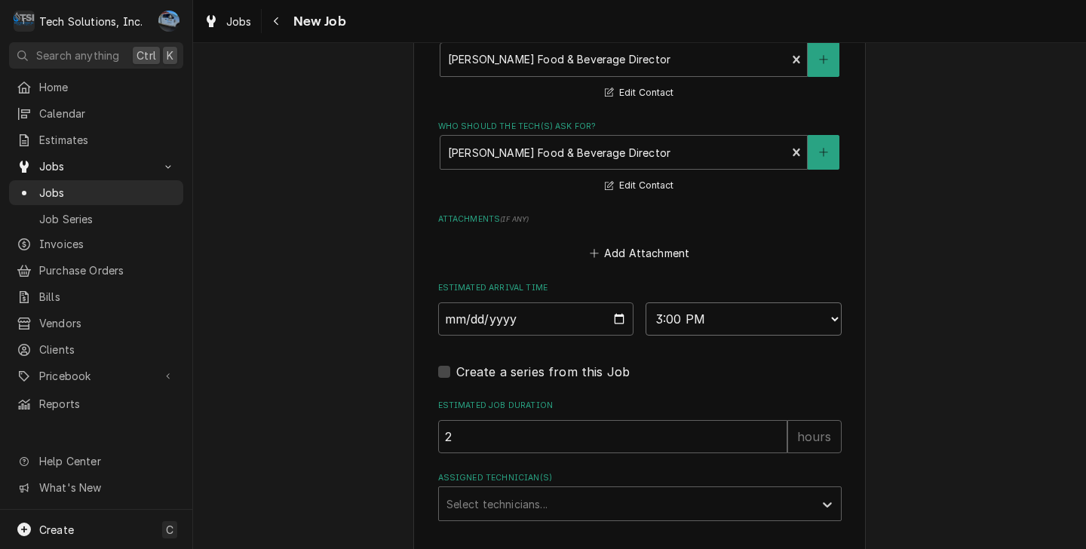
type textarea "x"
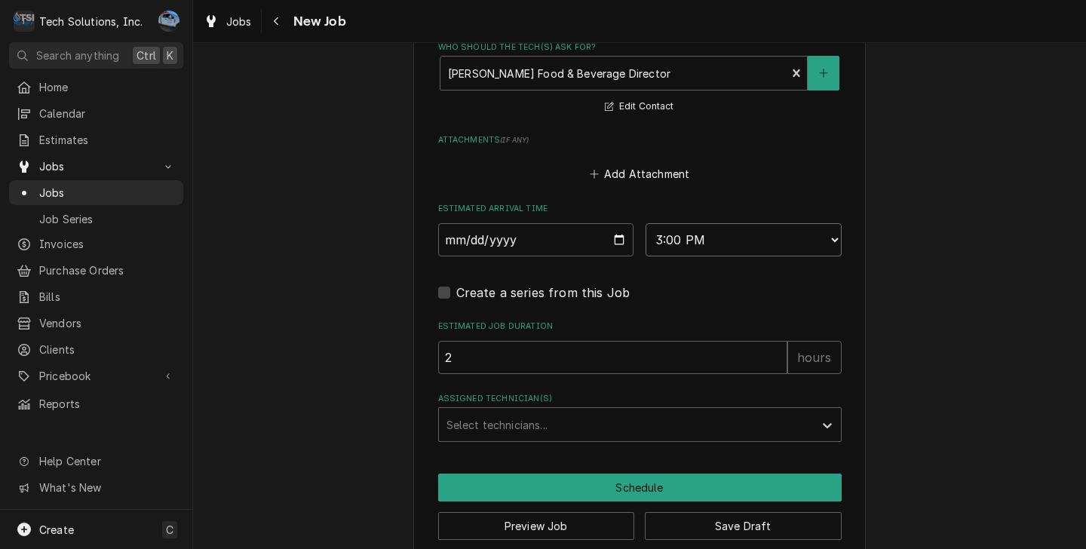
scroll to position [1408, 0]
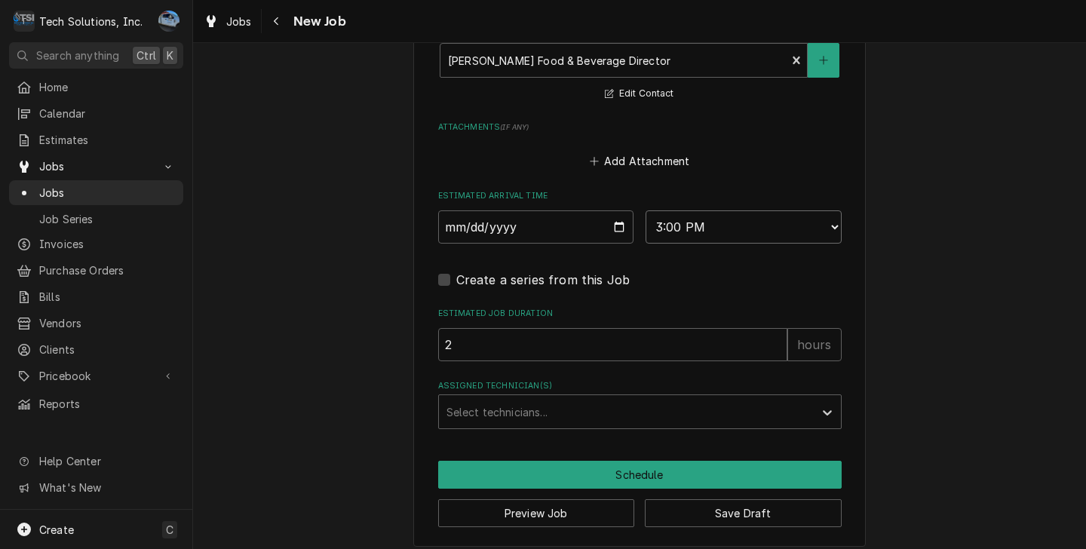
click at [694, 210] on select "AM / PM 6:00 AM 6:15 AM 6:30 AM 6:45 AM 7:00 AM 7:15 AM 7:30 AM 7:45 AM 8:00 AM…" at bounding box center [744, 226] width 196 height 33
select select "15:30:00"
click at [646, 210] on select "AM / PM 6:00 AM 6:15 AM 6:30 AM 6:45 AM 7:00 AM 7:15 AM 7:30 AM 7:45 AM 8:00 AM…" at bounding box center [744, 226] width 196 height 33
click at [524, 395] on div "Select technicians..." at bounding box center [626, 411] width 375 height 33
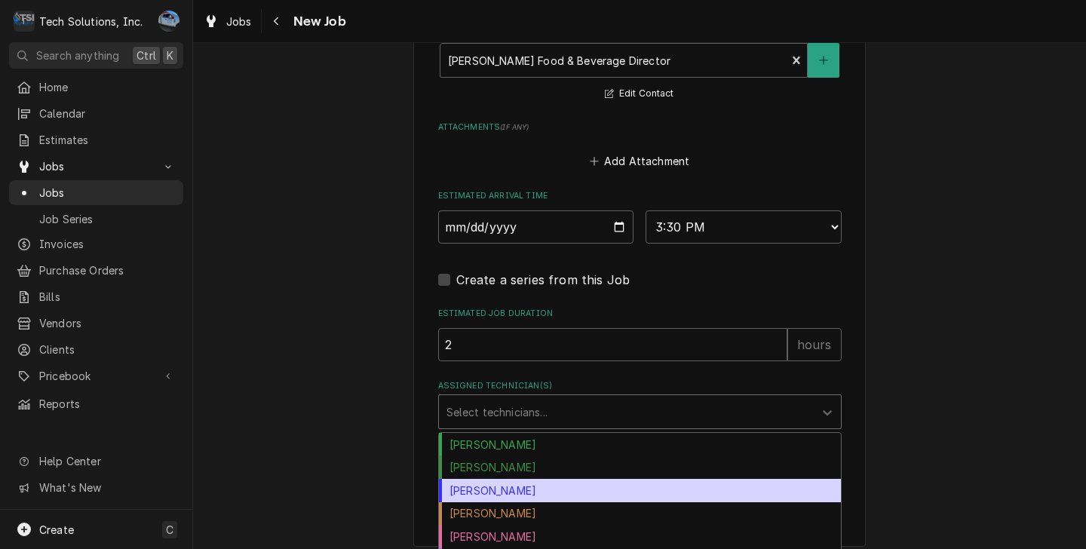
scroll to position [57, 0]
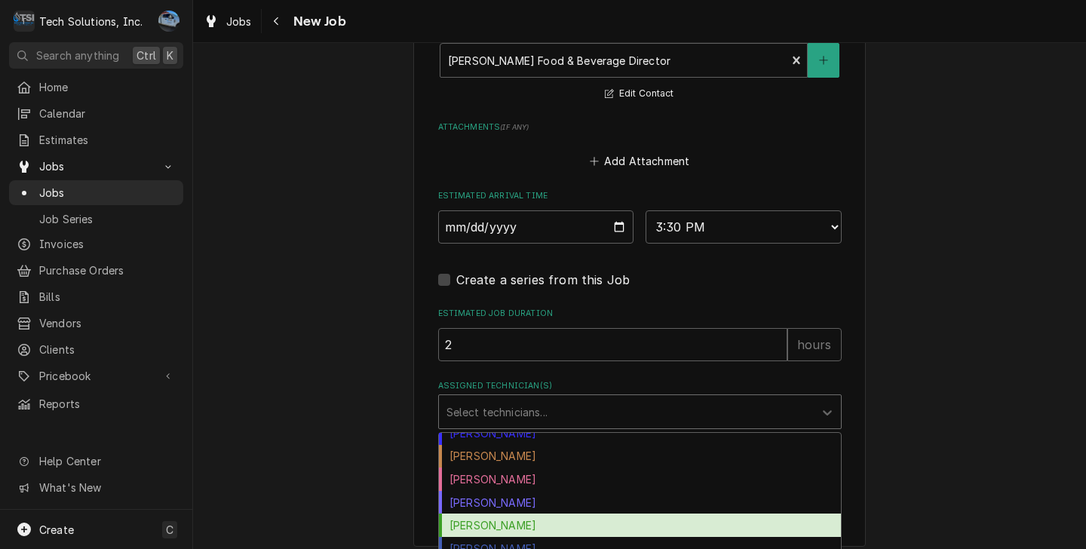
click at [499, 514] on div "Otis Tooley" at bounding box center [640, 525] width 402 height 23
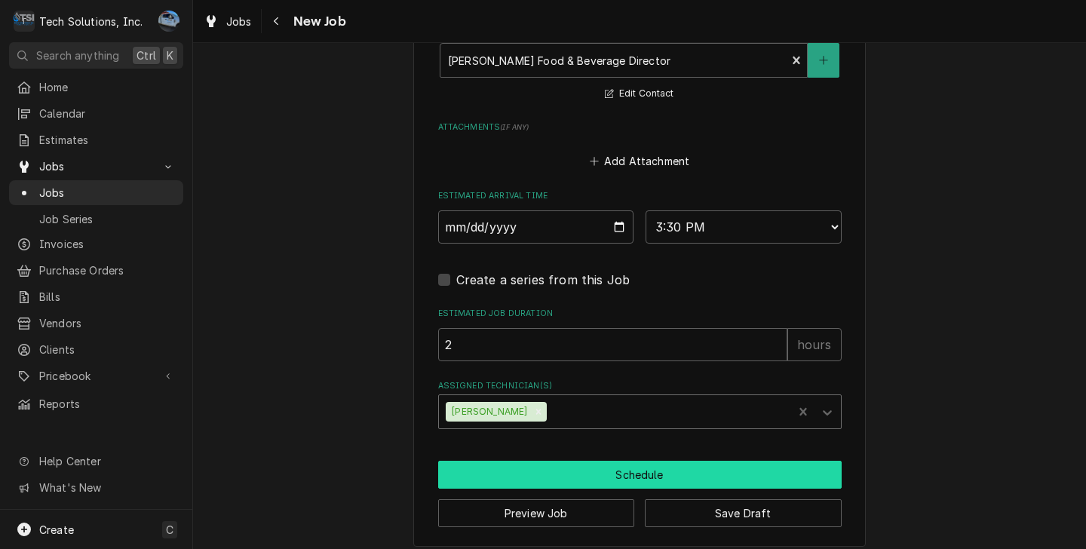
click at [545, 461] on button "Schedule" at bounding box center [640, 475] width 404 height 28
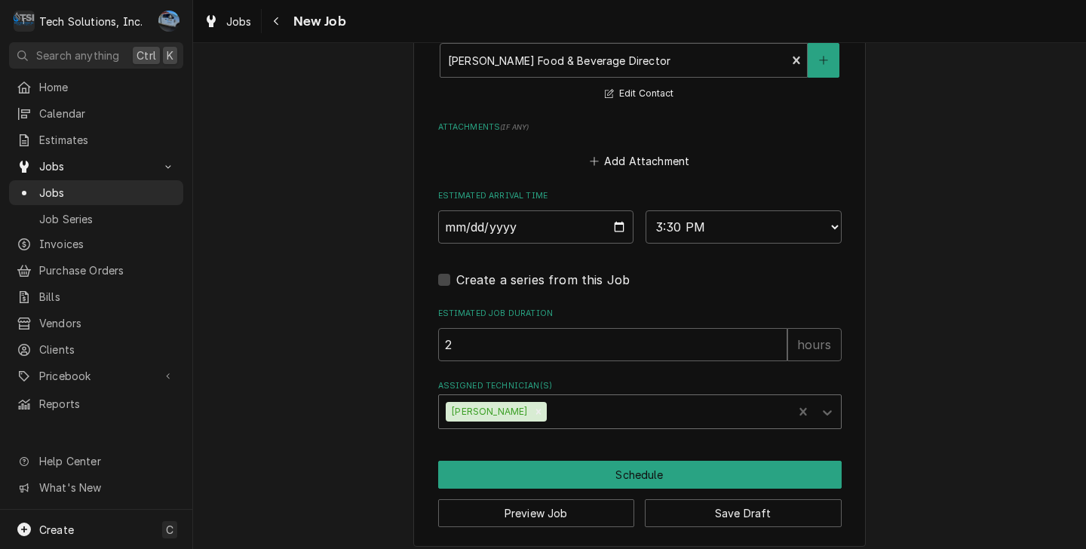
scroll to position [1393, 0]
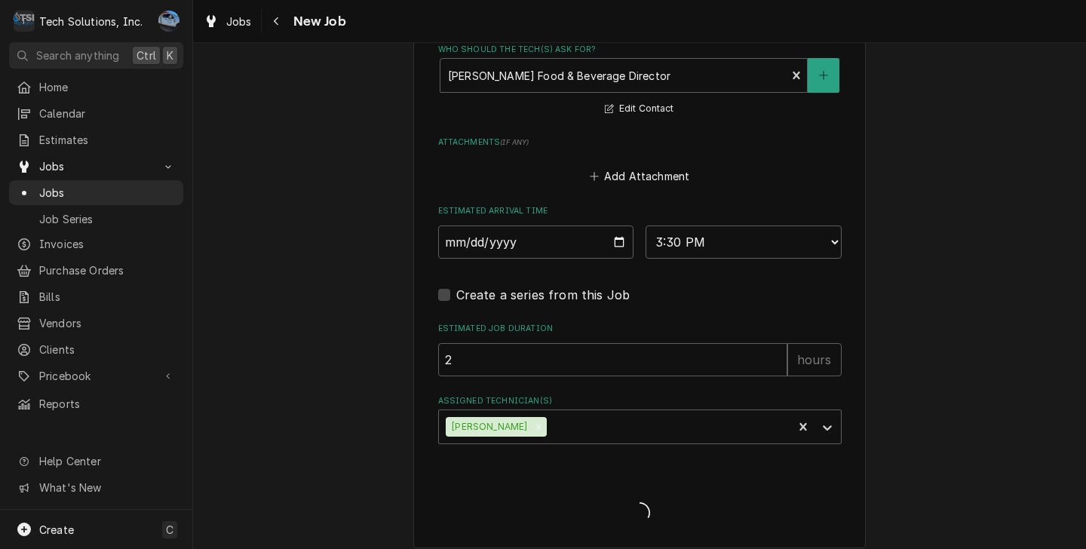
type textarea "x"
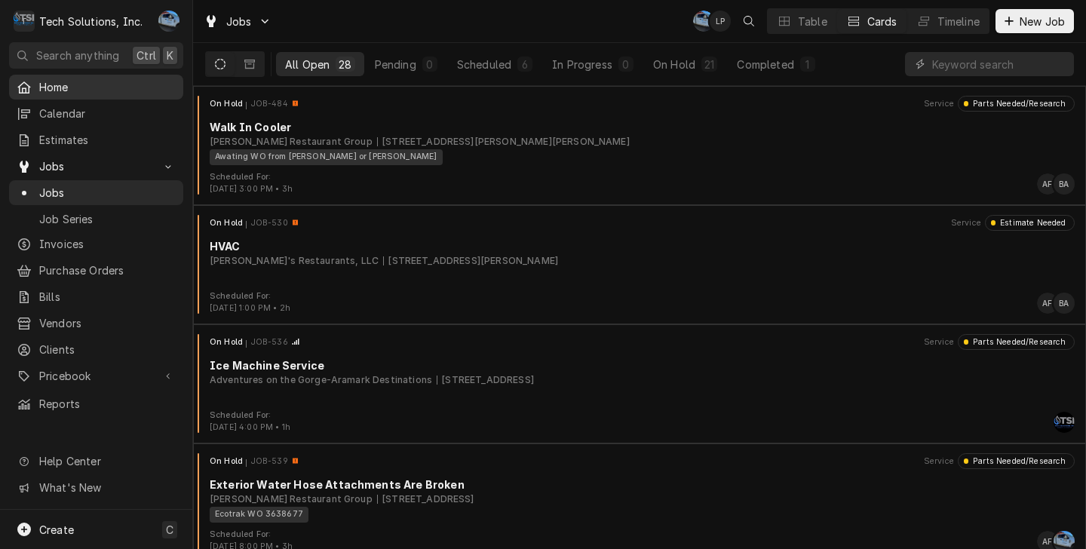
click at [48, 90] on span "Home" at bounding box center [107, 87] width 137 height 16
